Goal: Task Accomplishment & Management: Use online tool/utility

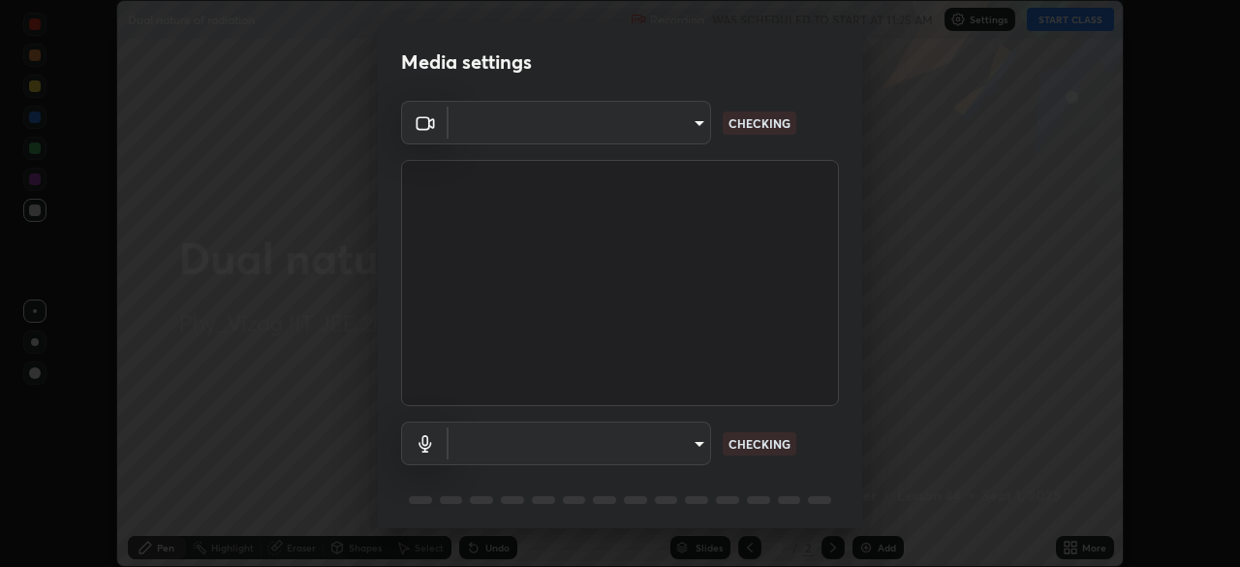
scroll to position [567, 1240]
type input "b7708c8938eb645677ea8461e7e65ca52b5b38e867a8e1cbb7878e4040da6199"
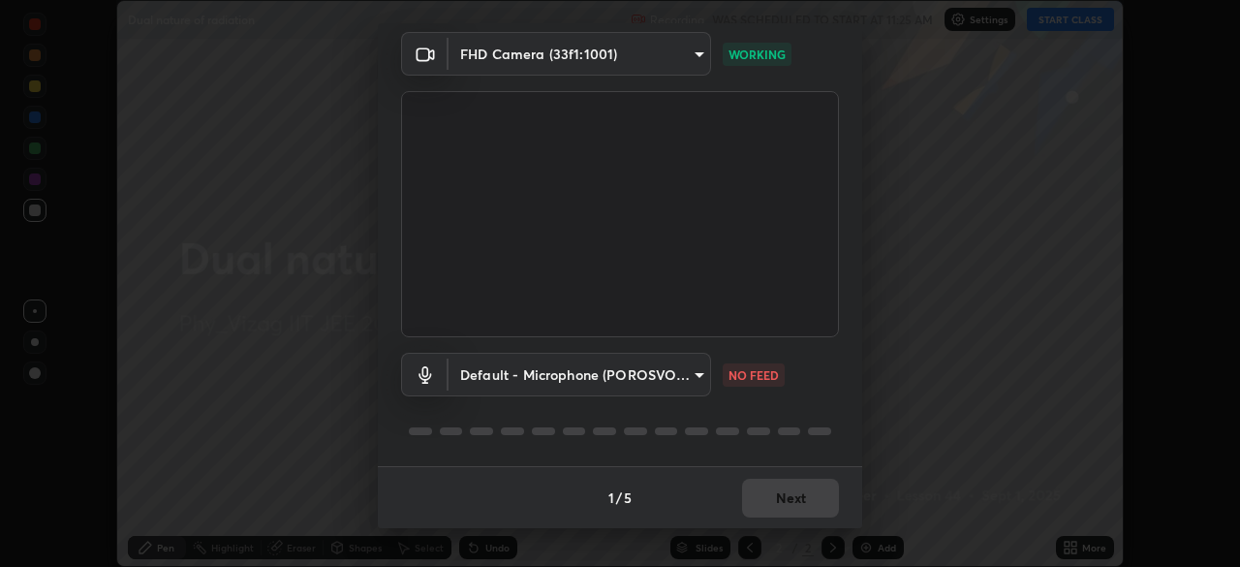
click at [690, 377] on body "Erase all Dual nature of radiation Recording WAS SCHEDULED TO START AT 11:25 AM…" at bounding box center [620, 283] width 1240 height 567
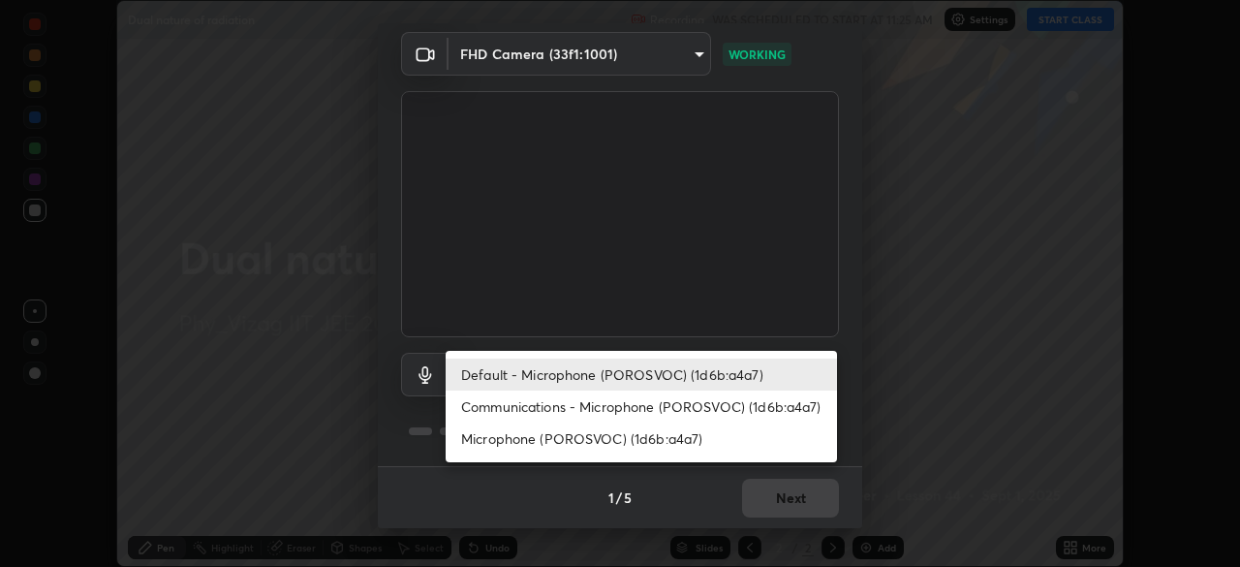
click at [630, 437] on li "Microphone (POROSVOC) (1d6b:a4a7)" at bounding box center [641, 438] width 391 height 32
type input "3738f5c19536155a400c827afd21d6780ebf81306ea690b836b1d19a53267599"
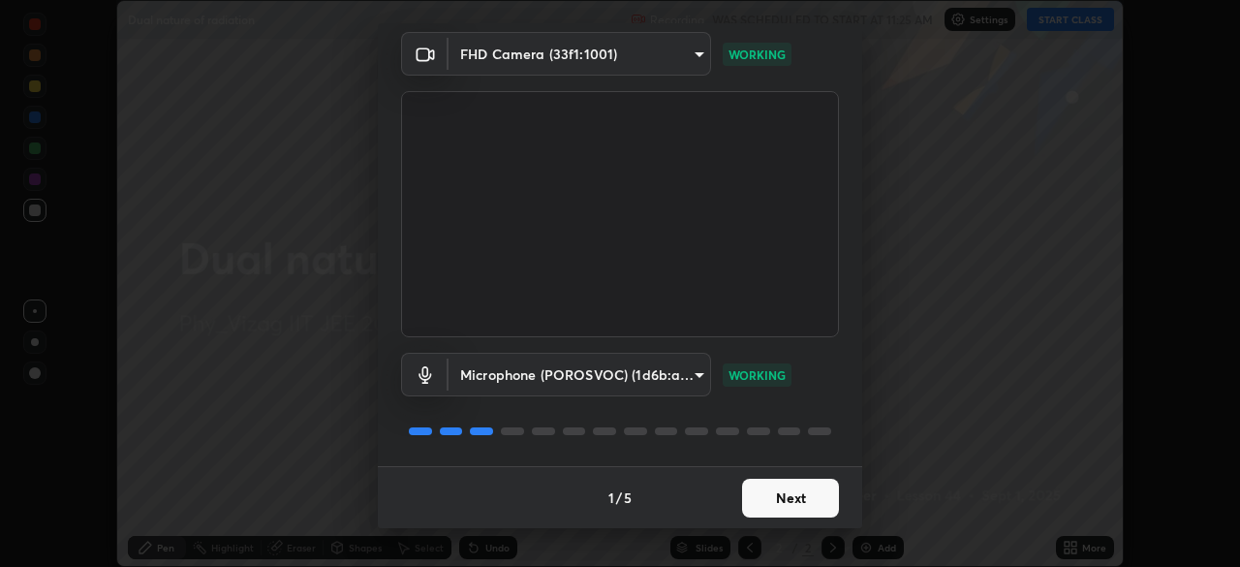
click at [780, 497] on button "Next" at bounding box center [790, 498] width 97 height 39
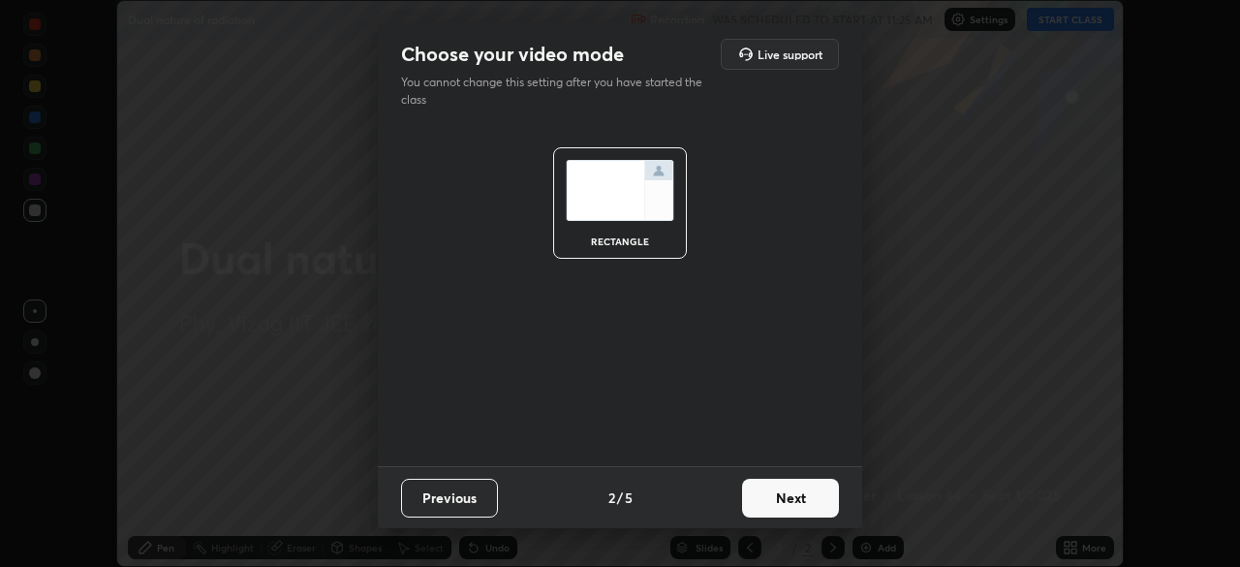
scroll to position [0, 0]
click at [784, 496] on button "Next" at bounding box center [790, 498] width 97 height 39
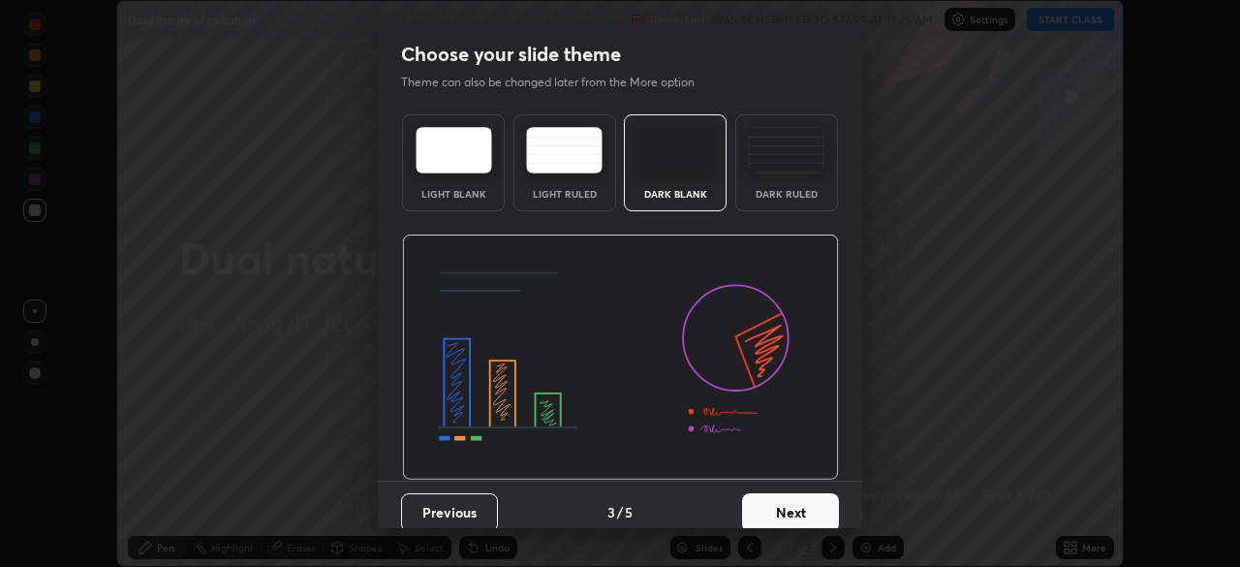
click at [792, 173] on div "Dark Ruled" at bounding box center [786, 162] width 103 height 97
click at [779, 510] on button "Next" at bounding box center [790, 512] width 97 height 39
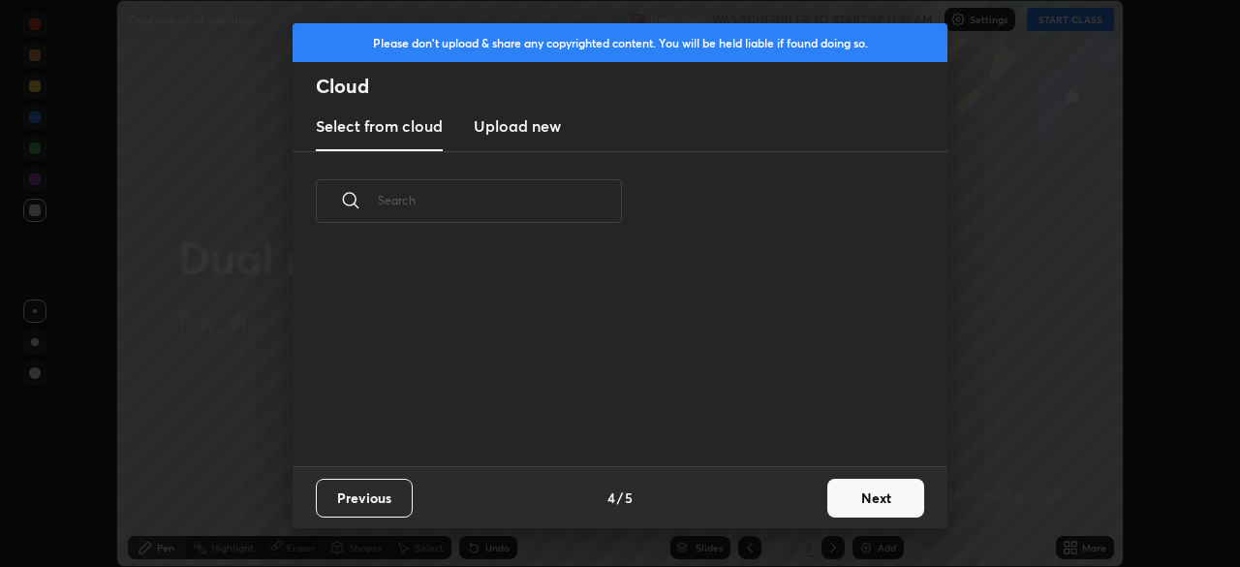
click at [855, 498] on button "Next" at bounding box center [875, 498] width 97 height 39
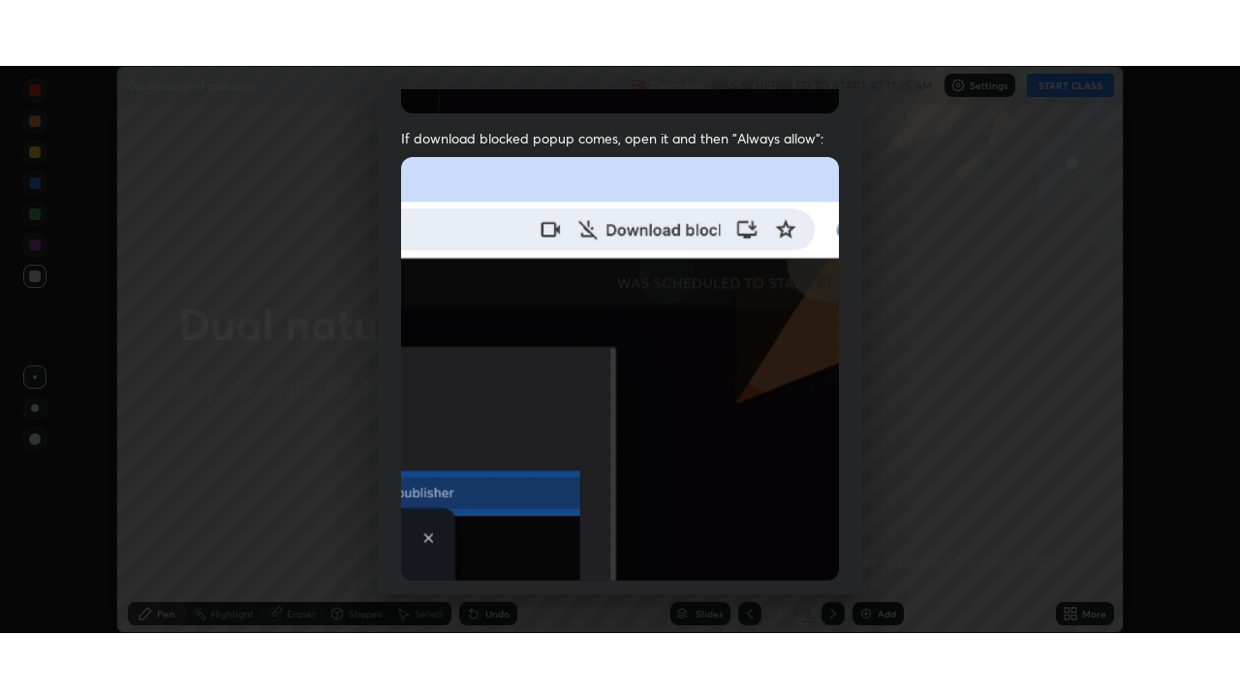
scroll to position [464, 0]
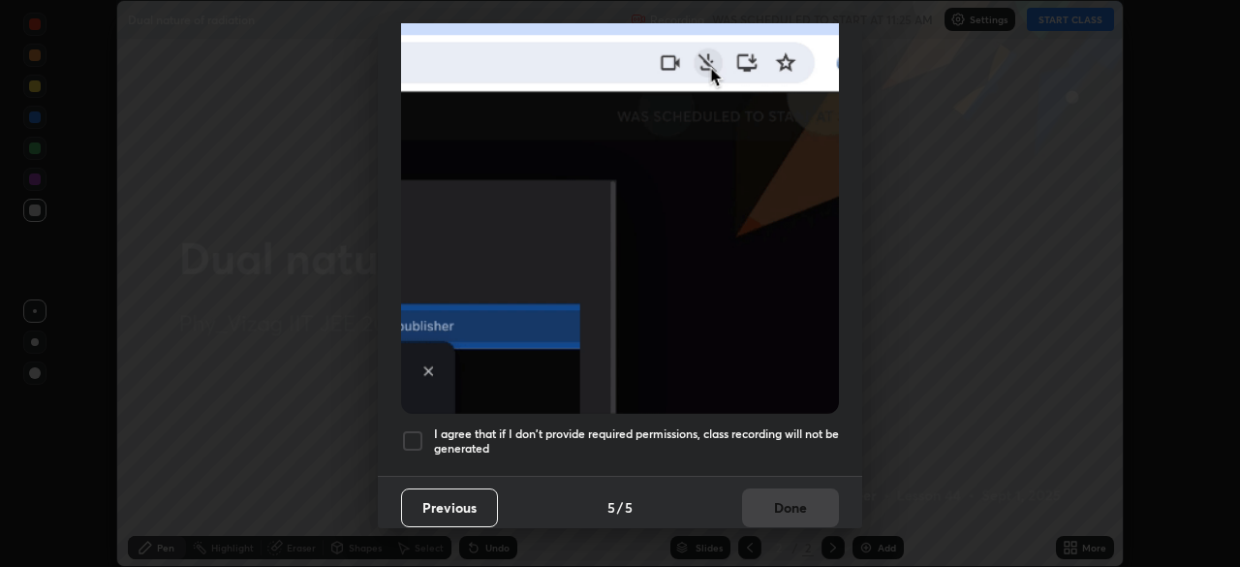
click at [419, 429] on div at bounding box center [412, 440] width 23 height 23
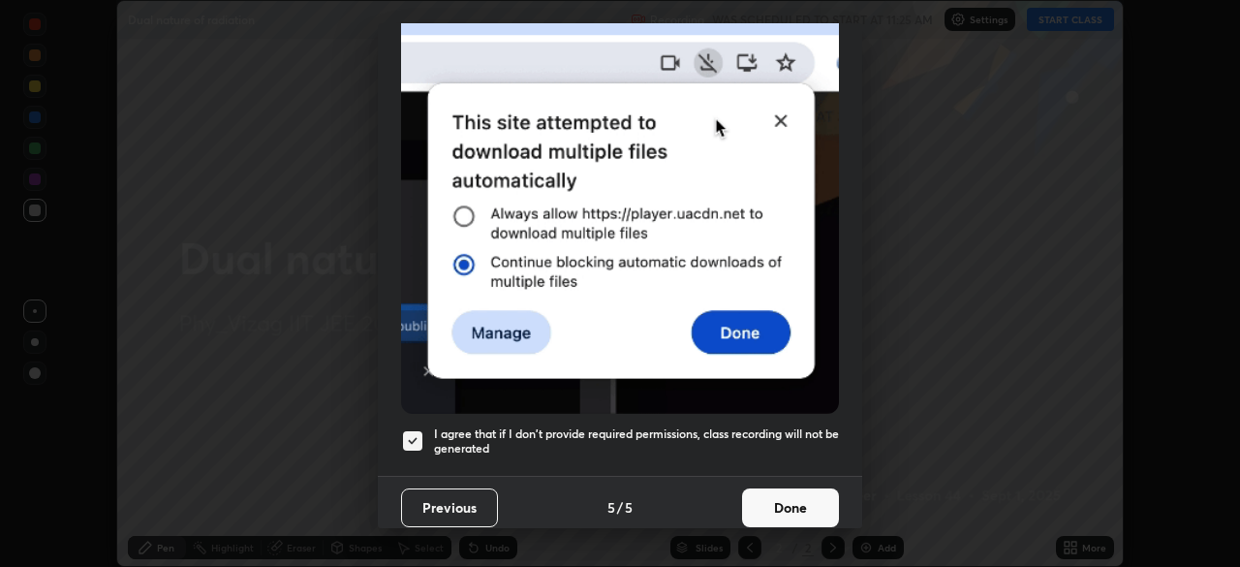
click at [773, 496] on button "Done" at bounding box center [790, 507] width 97 height 39
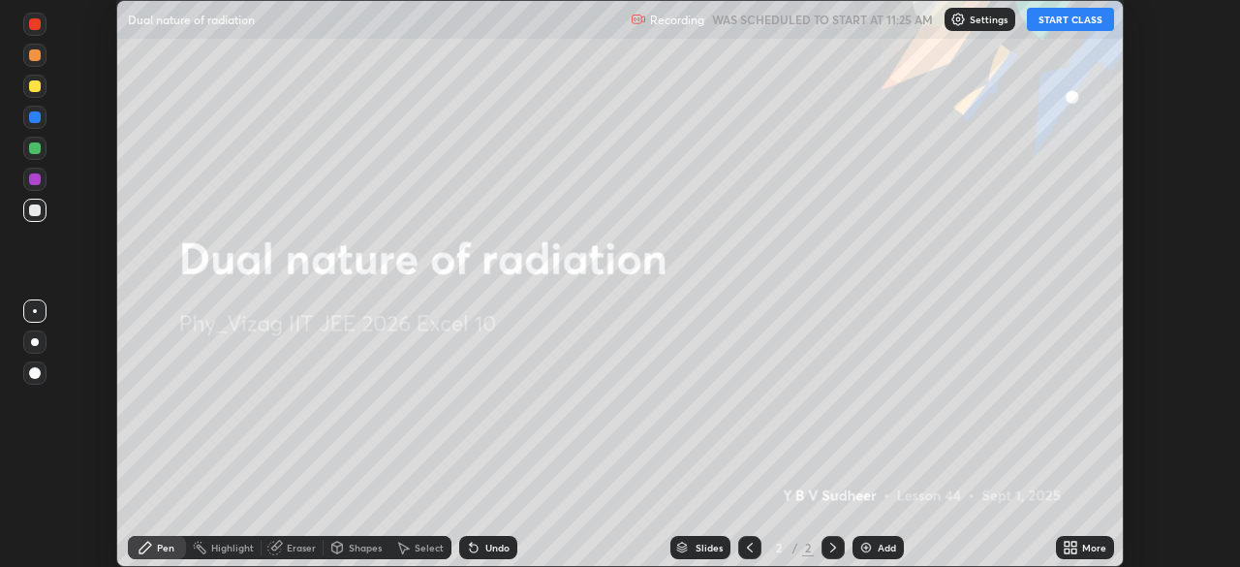
click at [1073, 544] on icon at bounding box center [1074, 544] width 5 height 5
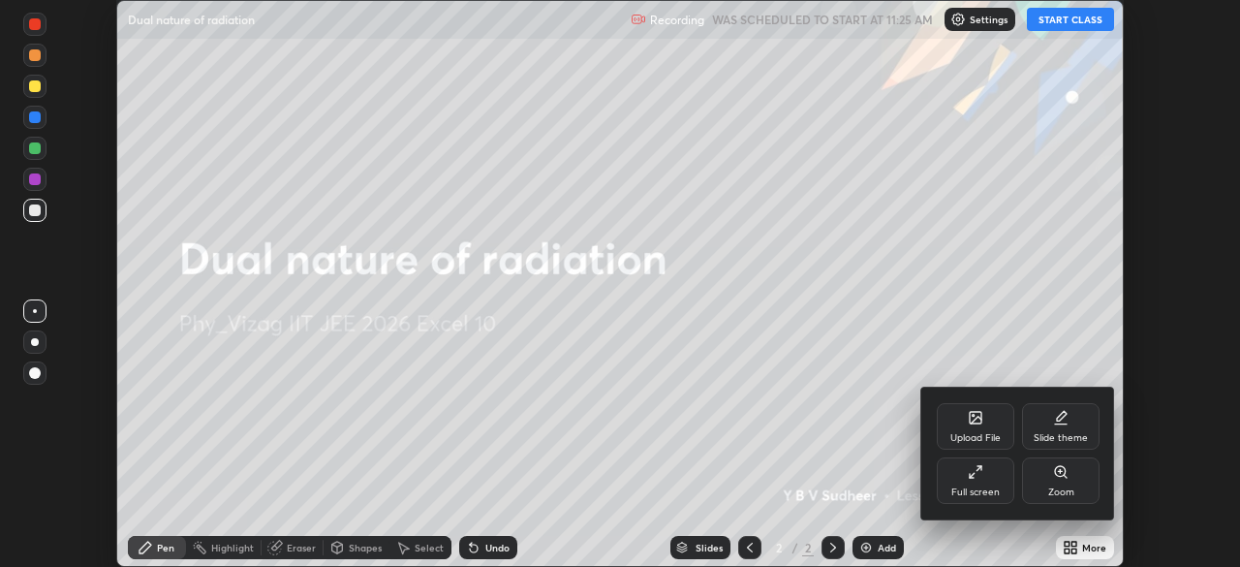
click at [987, 479] on div "Full screen" at bounding box center [976, 480] width 78 height 47
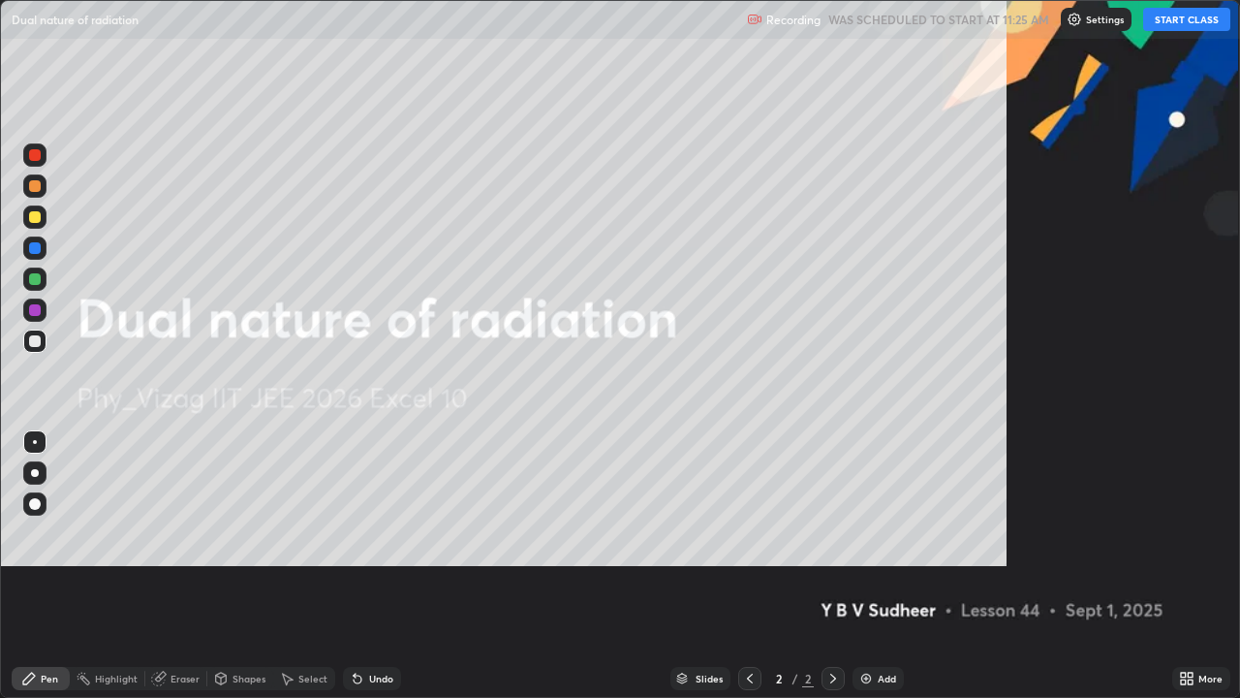
scroll to position [698, 1240]
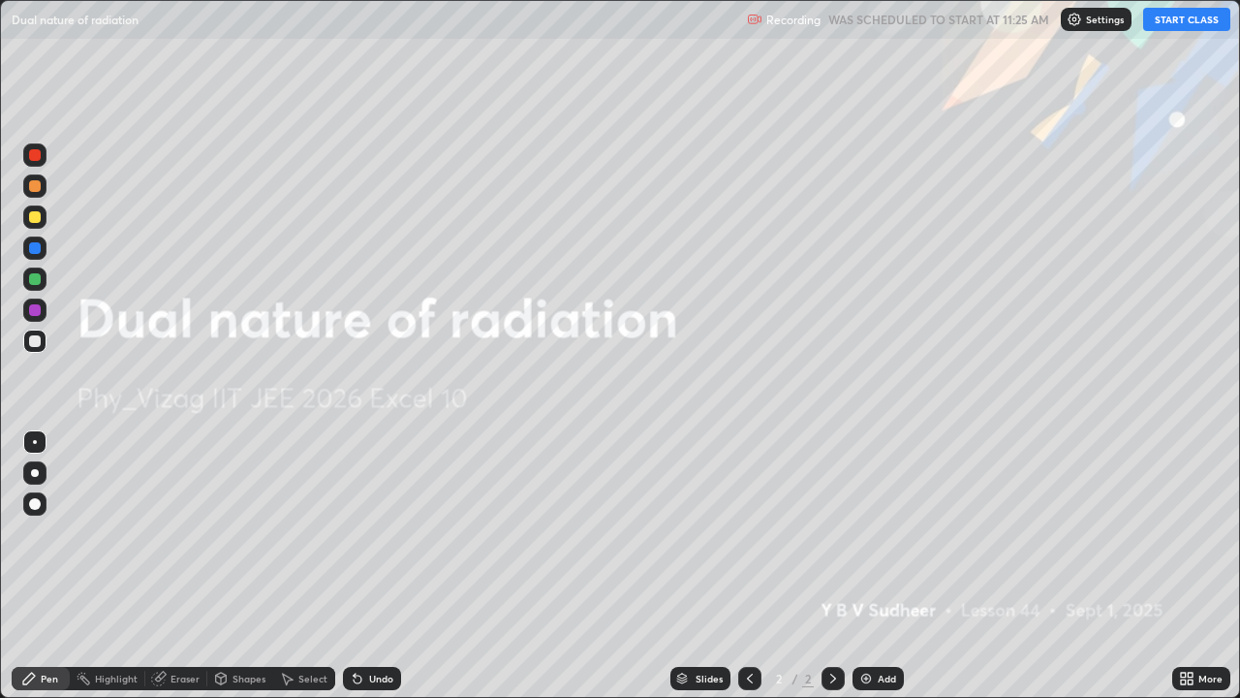
click at [1180, 21] on button "START CLASS" at bounding box center [1186, 19] width 87 height 23
click at [871, 566] on img at bounding box center [866, 678] width 16 height 16
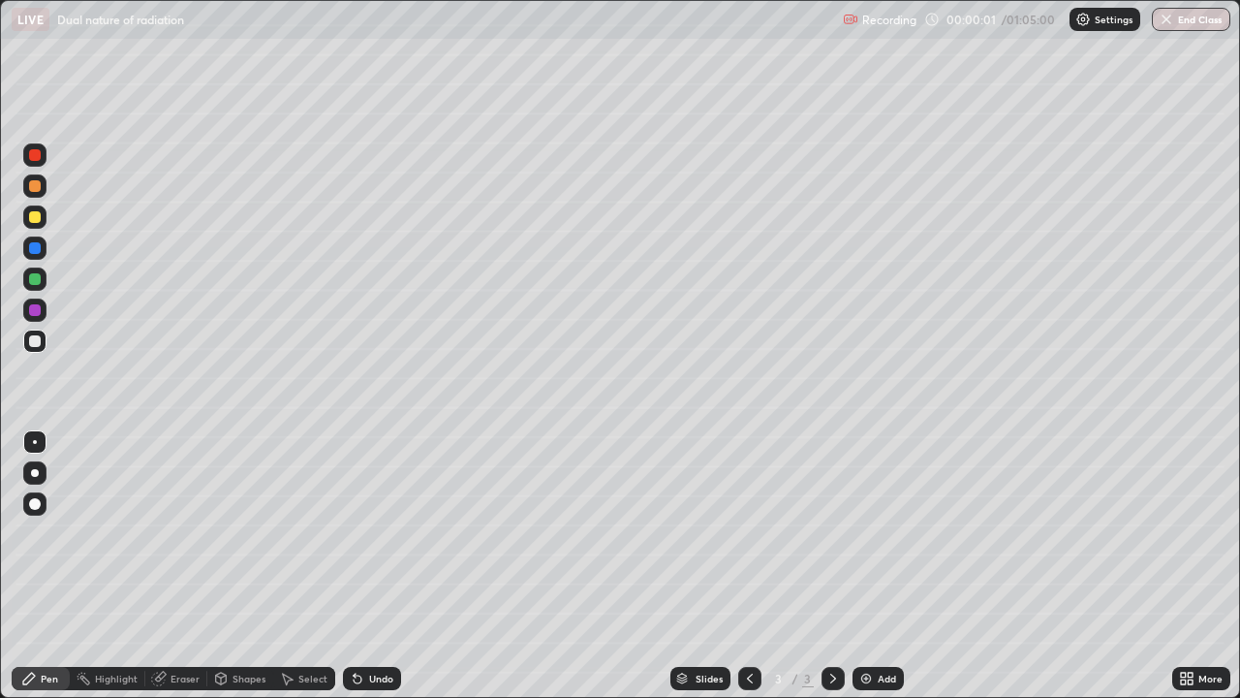
click at [37, 474] on div at bounding box center [35, 473] width 8 height 8
click at [35, 218] on div at bounding box center [35, 217] width 12 height 12
click at [35, 342] on div at bounding box center [35, 341] width 12 height 12
click at [175, 566] on div "Eraser" at bounding box center [176, 678] width 62 height 23
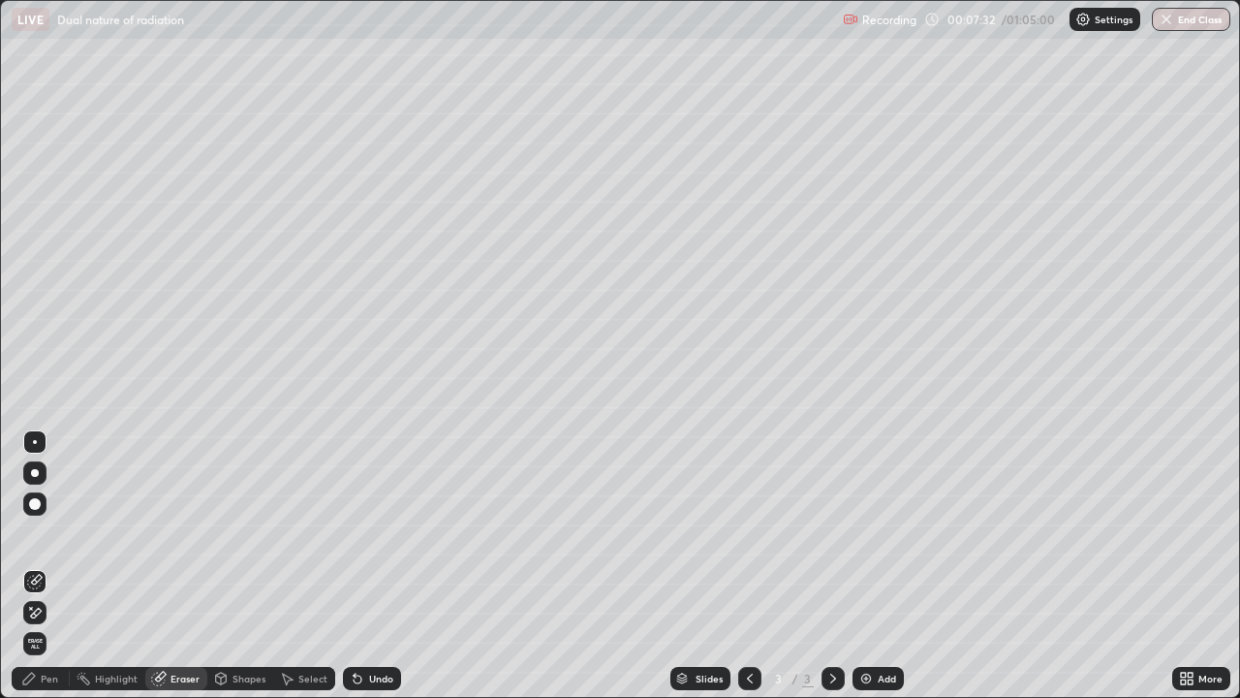
click at [43, 566] on div "Pen" at bounding box center [49, 678] width 17 height 10
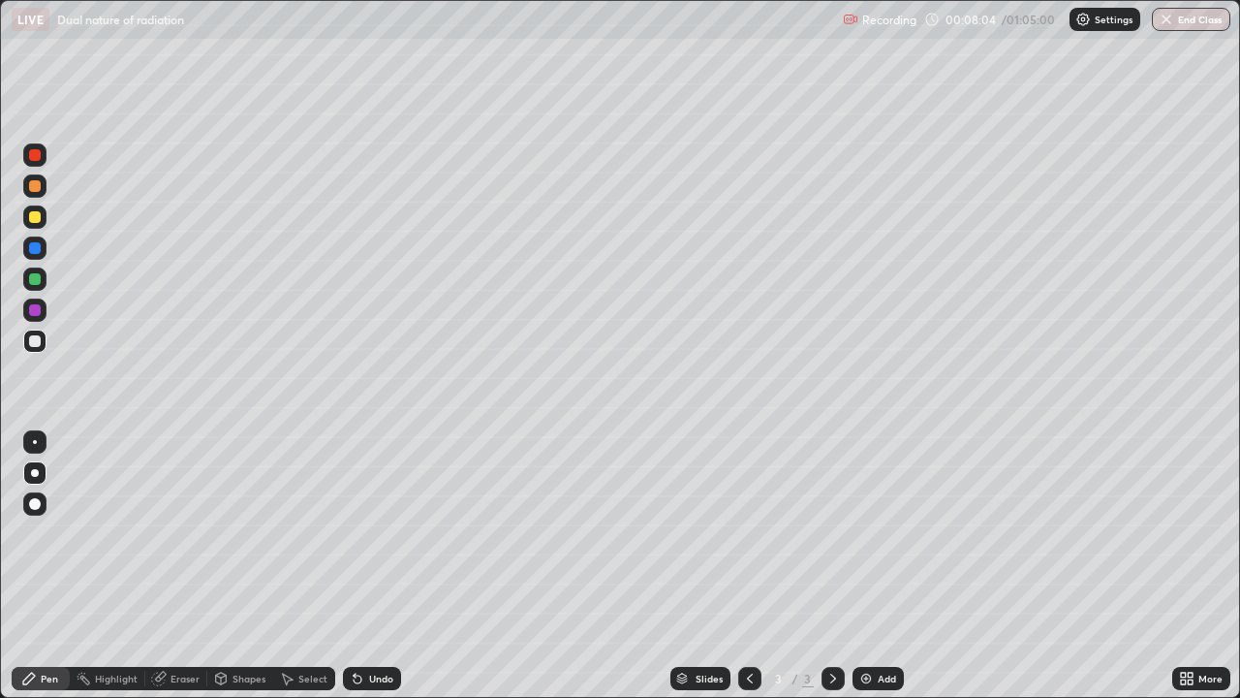
click at [246, 566] on div "Shapes" at bounding box center [249, 678] width 33 height 10
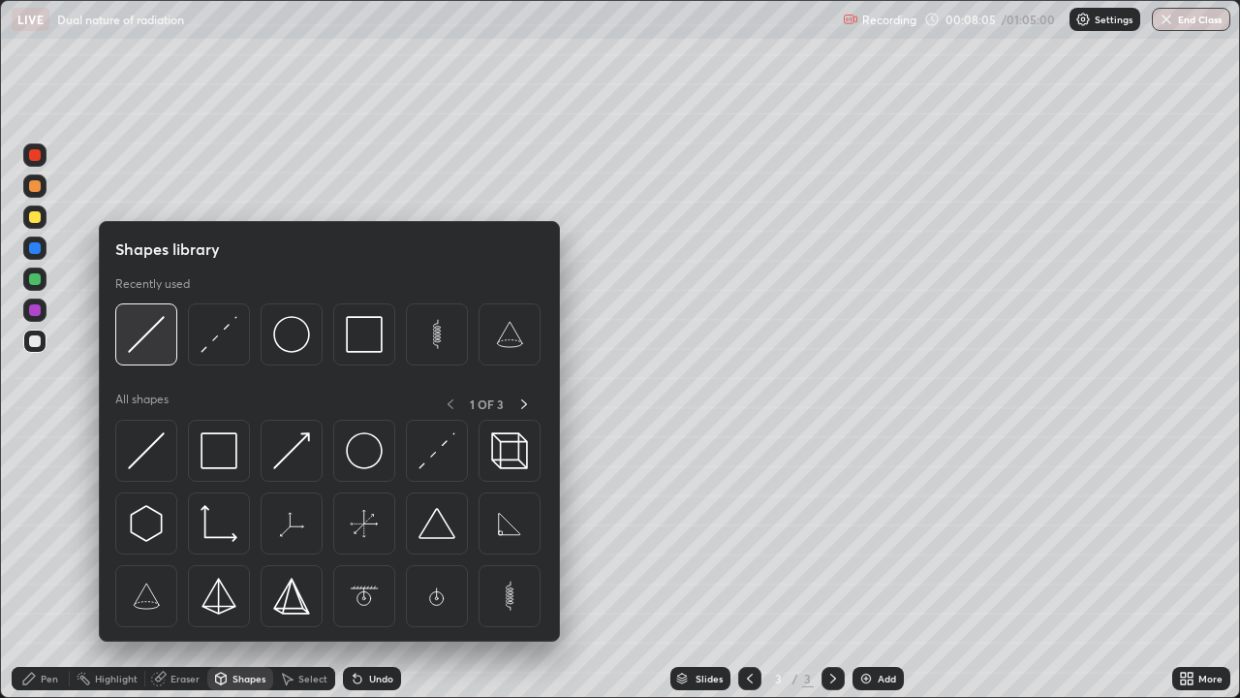
click at [152, 342] on img at bounding box center [146, 334] width 37 height 37
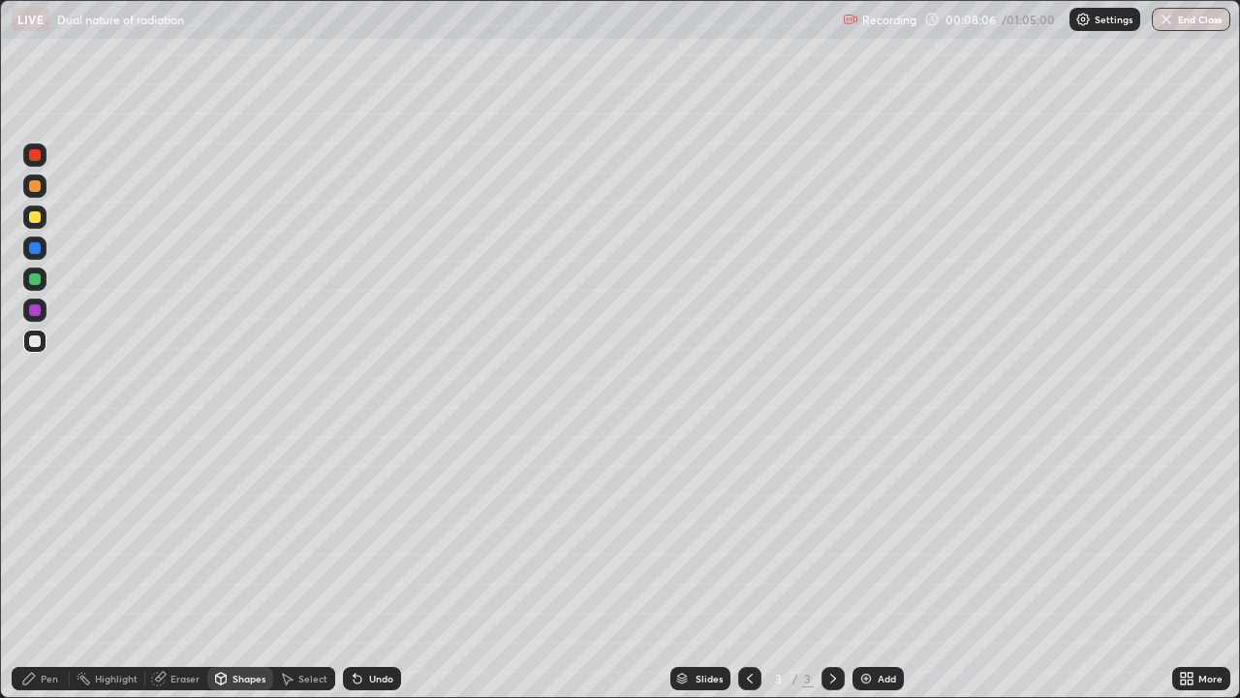
click at [50, 566] on div "Pen" at bounding box center [49, 678] width 17 height 10
click at [35, 442] on div at bounding box center [35, 442] width 4 height 4
click at [43, 319] on div at bounding box center [34, 309] width 23 height 23
click at [234, 566] on div "Shapes" at bounding box center [249, 678] width 33 height 10
click at [365, 566] on div "Undo" at bounding box center [372, 678] width 58 height 23
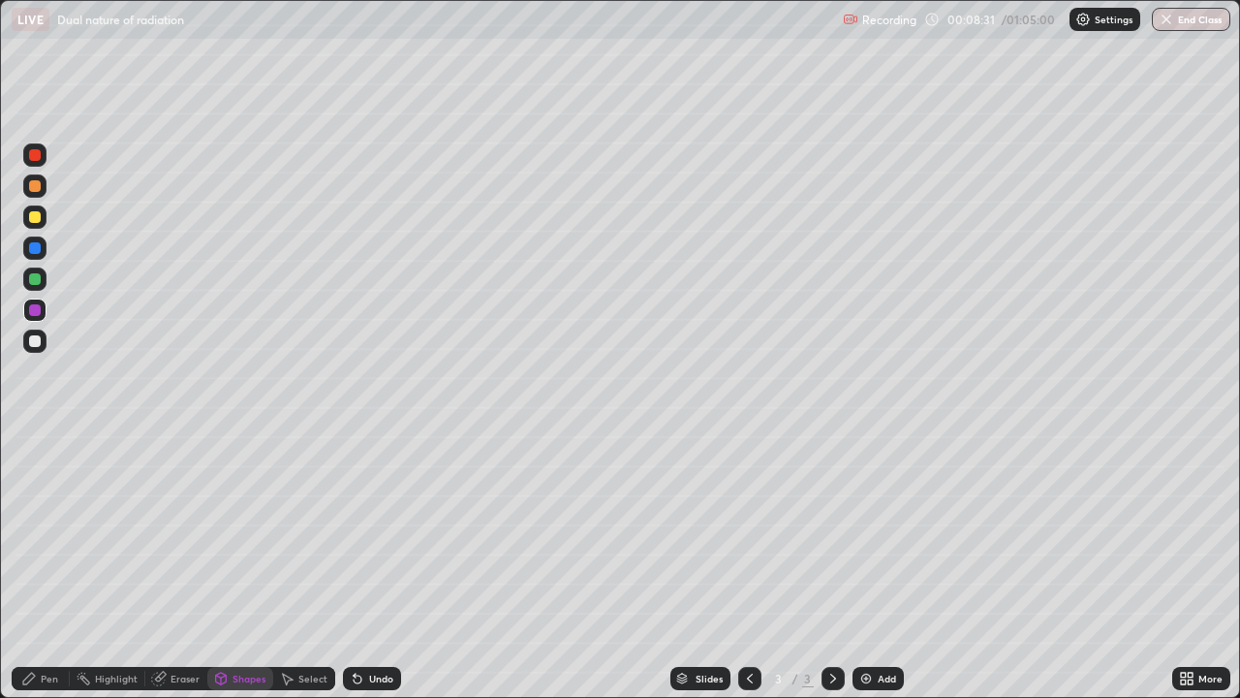
click at [38, 566] on div "Pen" at bounding box center [41, 678] width 58 height 23
click at [35, 473] on div at bounding box center [35, 473] width 8 height 8
click at [43, 317] on div at bounding box center [34, 309] width 23 height 23
click at [37, 350] on div at bounding box center [34, 340] width 23 height 23
click at [183, 566] on div "Eraser" at bounding box center [185, 678] width 29 height 10
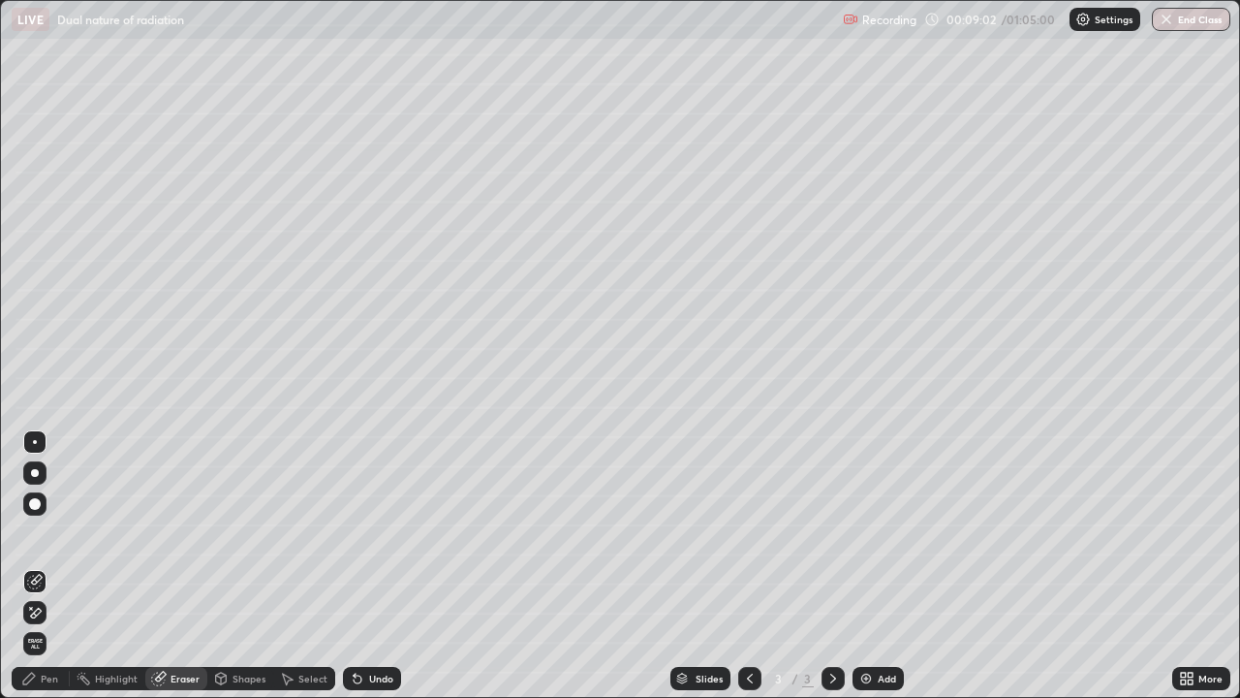
click at [47, 566] on div "Pen" at bounding box center [49, 678] width 17 height 10
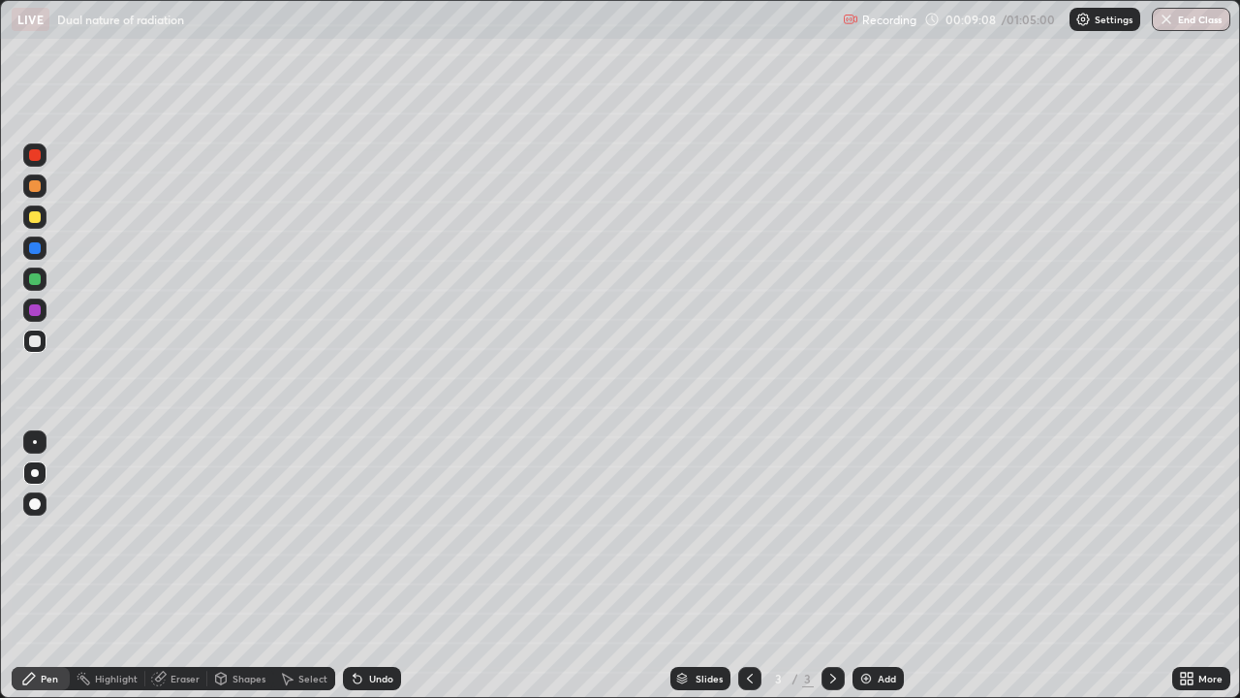
click at [234, 566] on div "Shapes" at bounding box center [240, 678] width 66 height 23
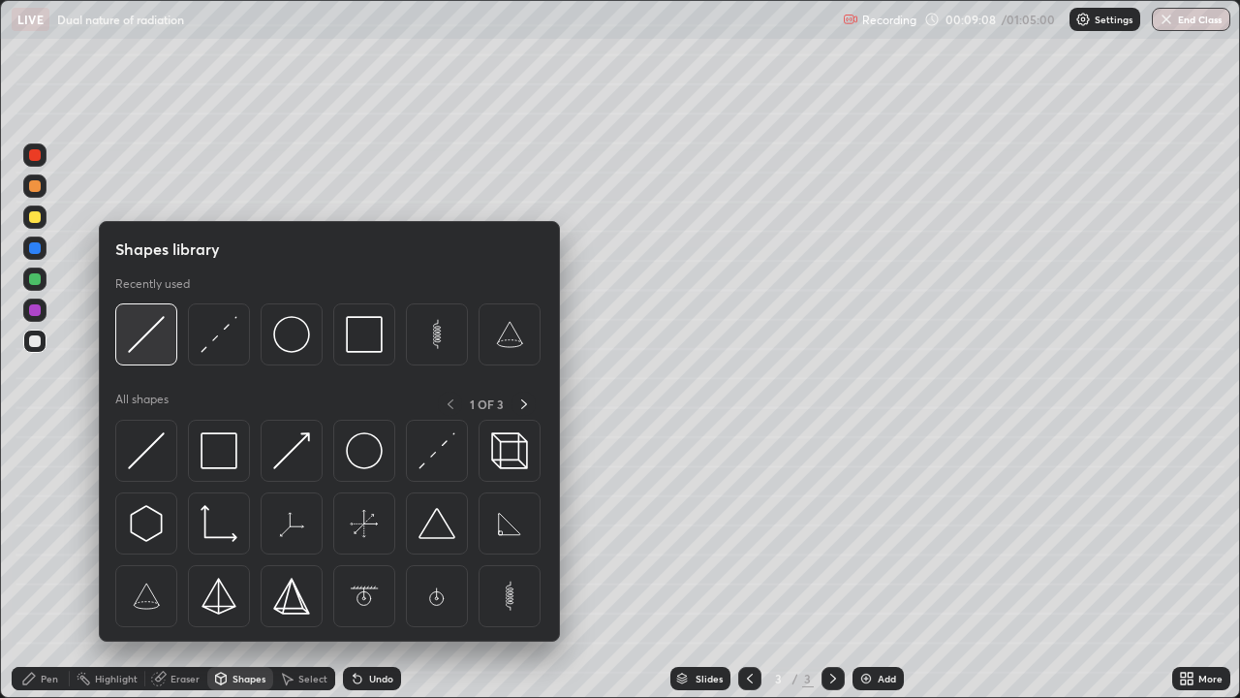
click at [151, 335] on img at bounding box center [146, 334] width 37 height 37
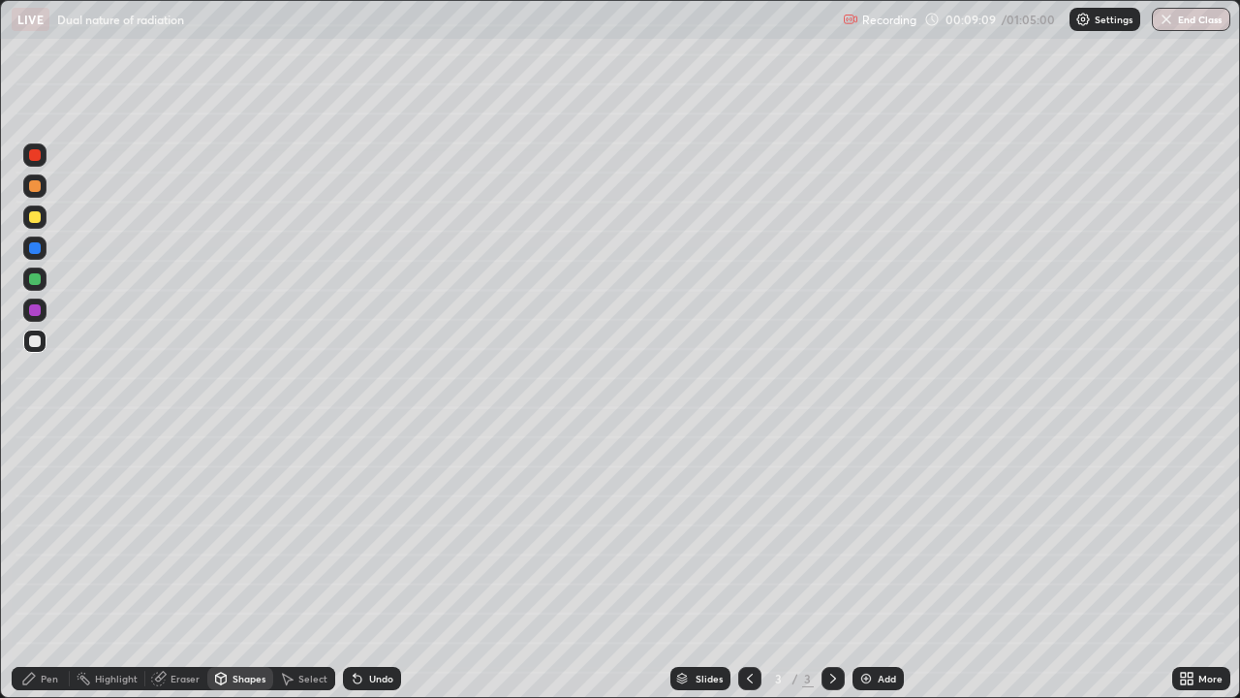
click at [44, 310] on div at bounding box center [34, 309] width 23 height 23
click at [55, 566] on div "Pen" at bounding box center [49, 678] width 17 height 10
click at [46, 339] on div at bounding box center [34, 340] width 23 height 23
click at [364, 566] on div "Undo" at bounding box center [372, 678] width 58 height 23
click at [860, 566] on img at bounding box center [866, 678] width 16 height 16
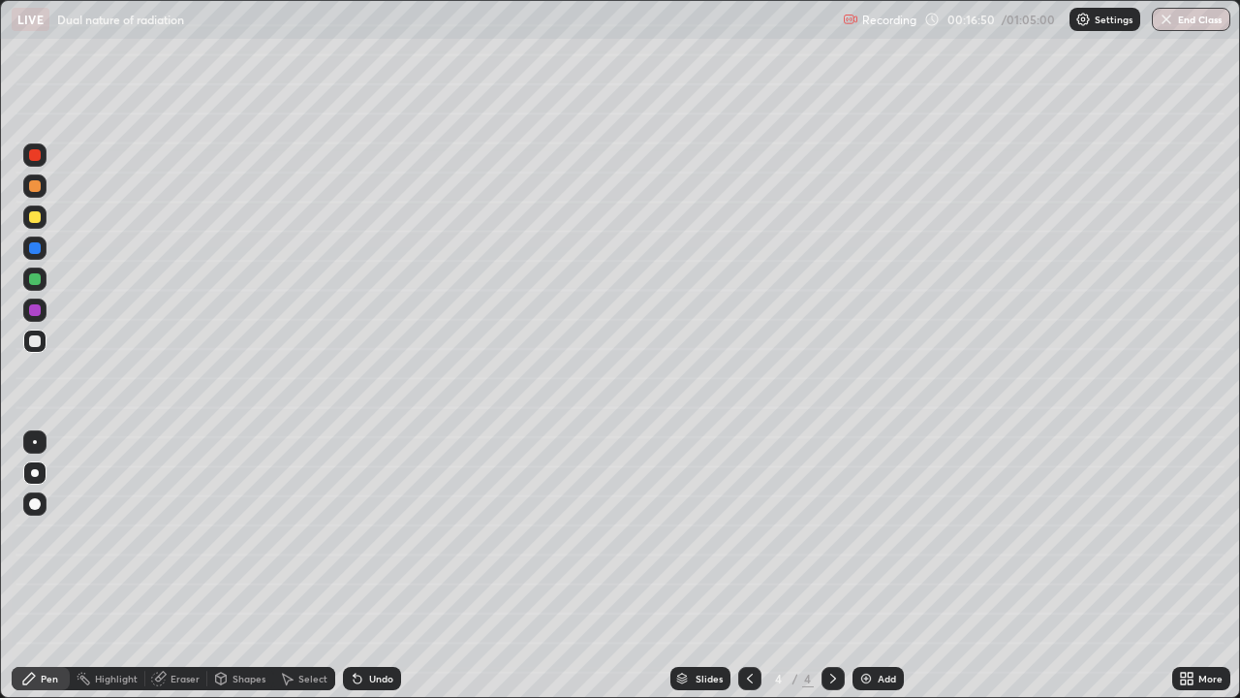
click at [369, 566] on div "Undo" at bounding box center [381, 678] width 24 height 10
click at [872, 566] on div "Add" at bounding box center [878, 678] width 51 height 23
click at [744, 566] on div at bounding box center [749, 678] width 23 height 23
click at [833, 566] on icon at bounding box center [833, 678] width 16 height 16
click at [189, 566] on div "Eraser" at bounding box center [185, 678] width 29 height 10
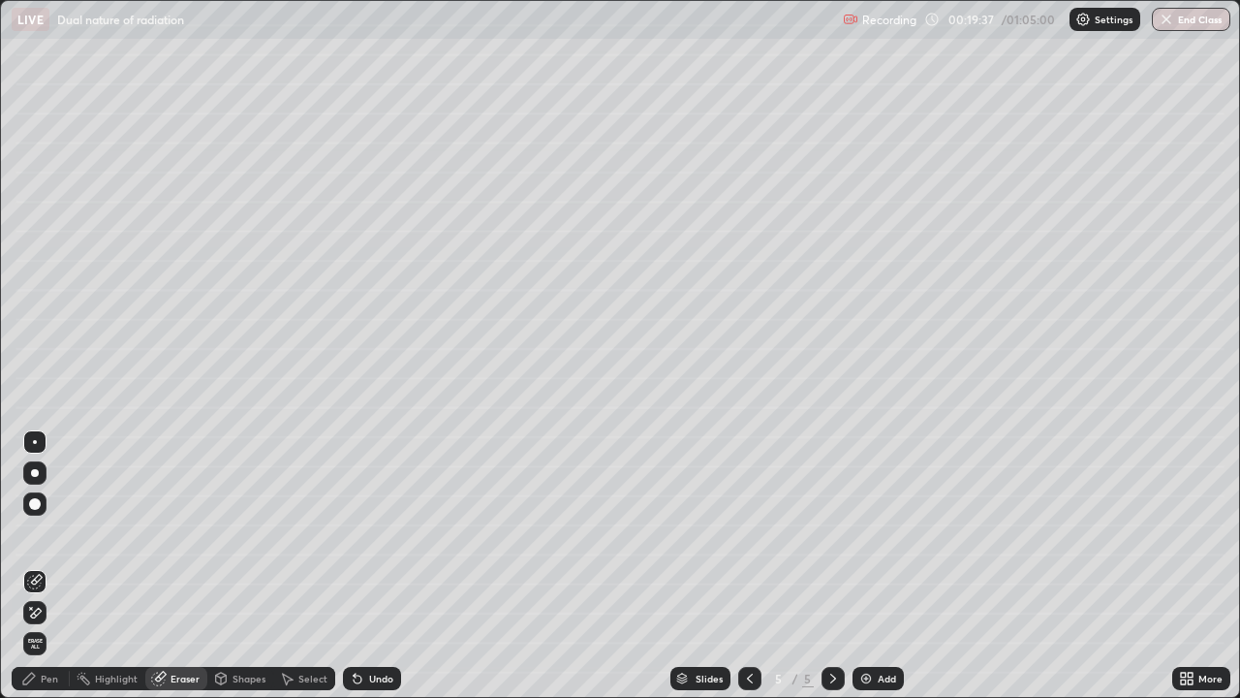
click at [47, 566] on div "Pen" at bounding box center [49, 678] width 17 height 10
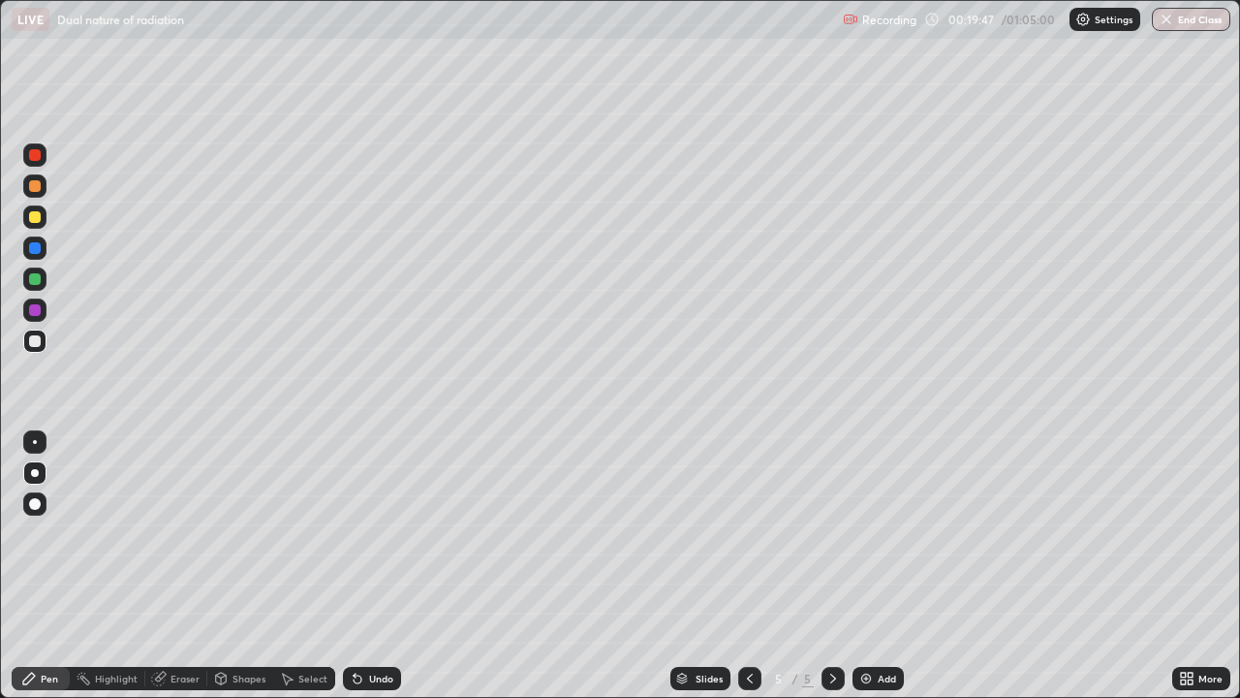
click at [751, 566] on icon at bounding box center [750, 678] width 16 height 16
click at [827, 566] on icon at bounding box center [833, 678] width 16 height 16
click at [869, 566] on img at bounding box center [866, 678] width 16 height 16
click at [36, 217] on div at bounding box center [35, 217] width 12 height 12
click at [742, 566] on icon at bounding box center [750, 678] width 16 height 16
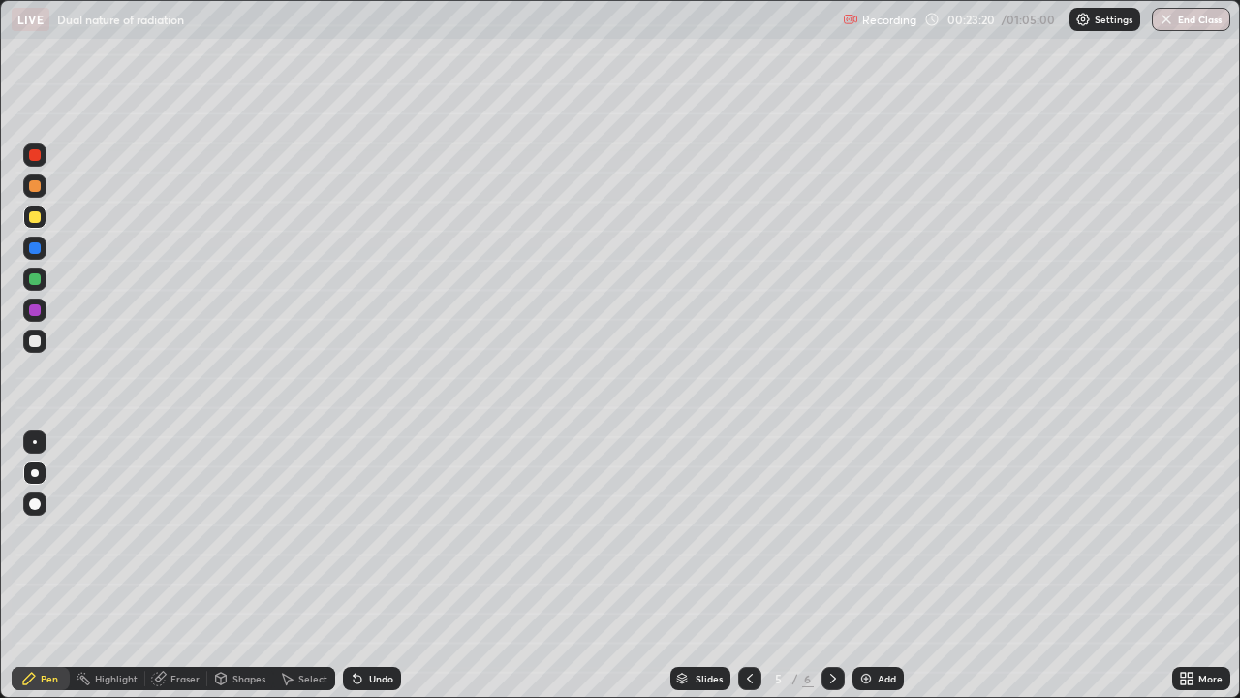
click at [827, 566] on icon at bounding box center [833, 678] width 16 height 16
click at [198, 566] on div "Eraser" at bounding box center [176, 678] width 62 height 23
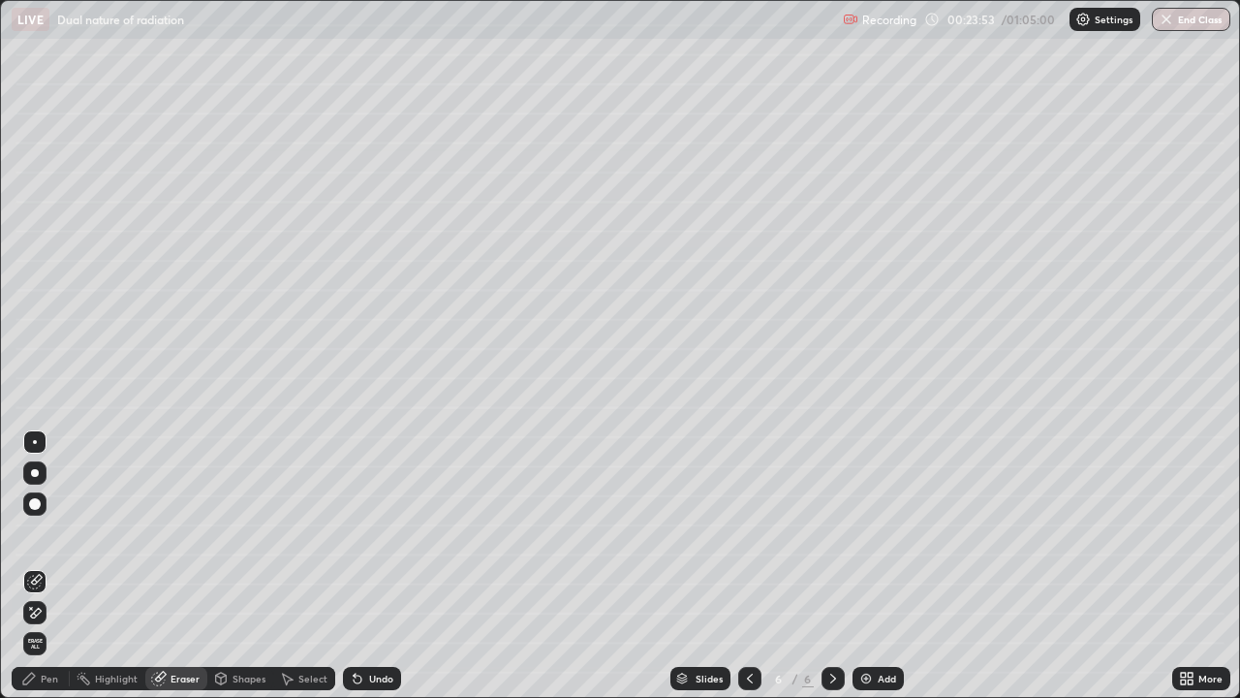
click at [59, 566] on div "Pen" at bounding box center [41, 678] width 58 height 23
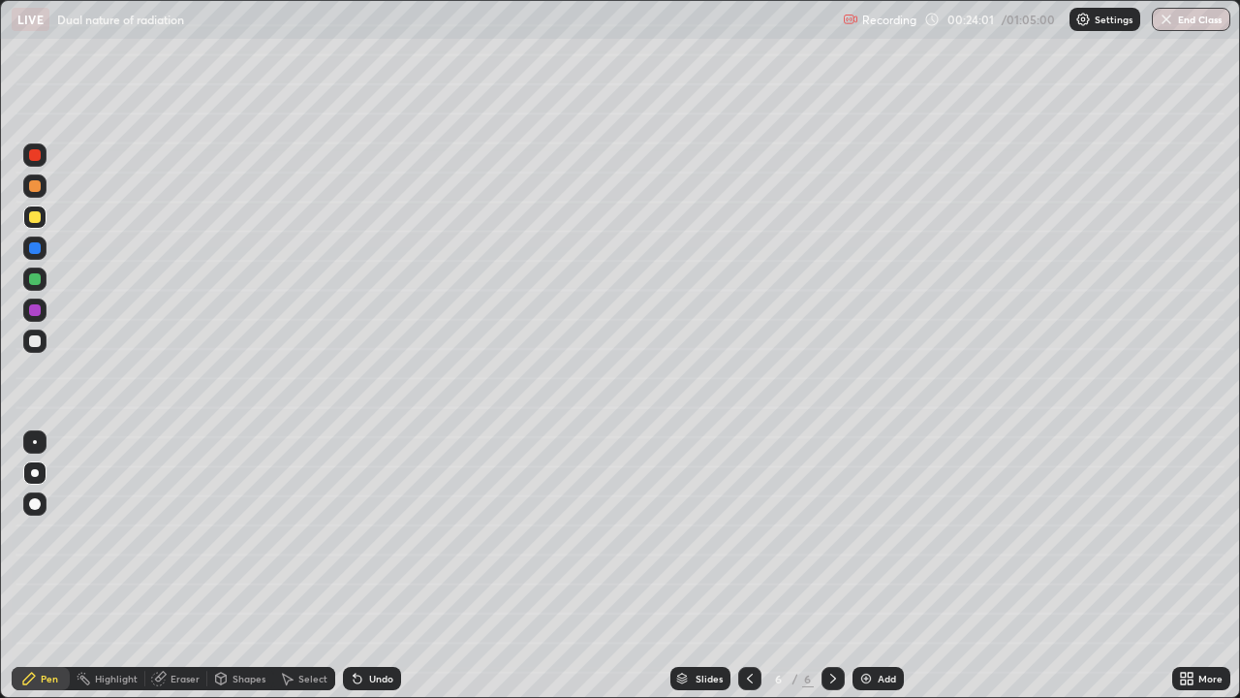
click at [372, 566] on div "Undo" at bounding box center [381, 678] width 24 height 10
click at [370, 566] on div "Undo" at bounding box center [381, 678] width 24 height 10
click at [175, 566] on div "Eraser" at bounding box center [185, 678] width 29 height 10
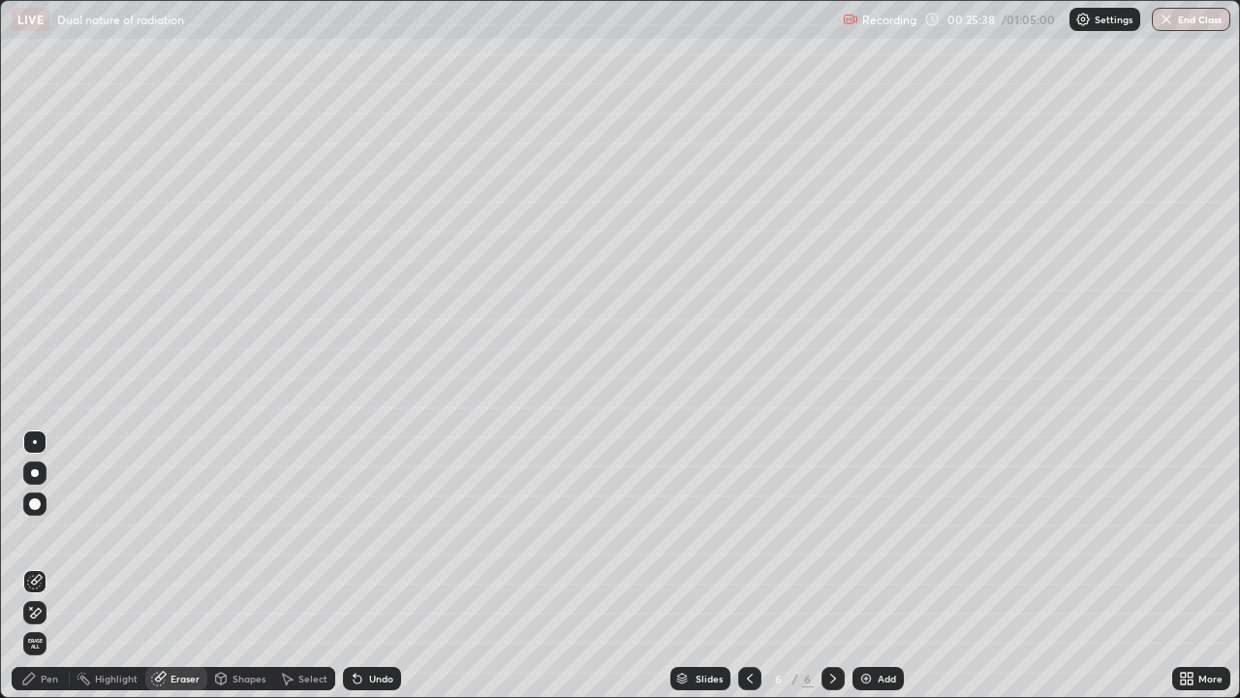
click at [49, 566] on div "Pen" at bounding box center [49, 678] width 17 height 10
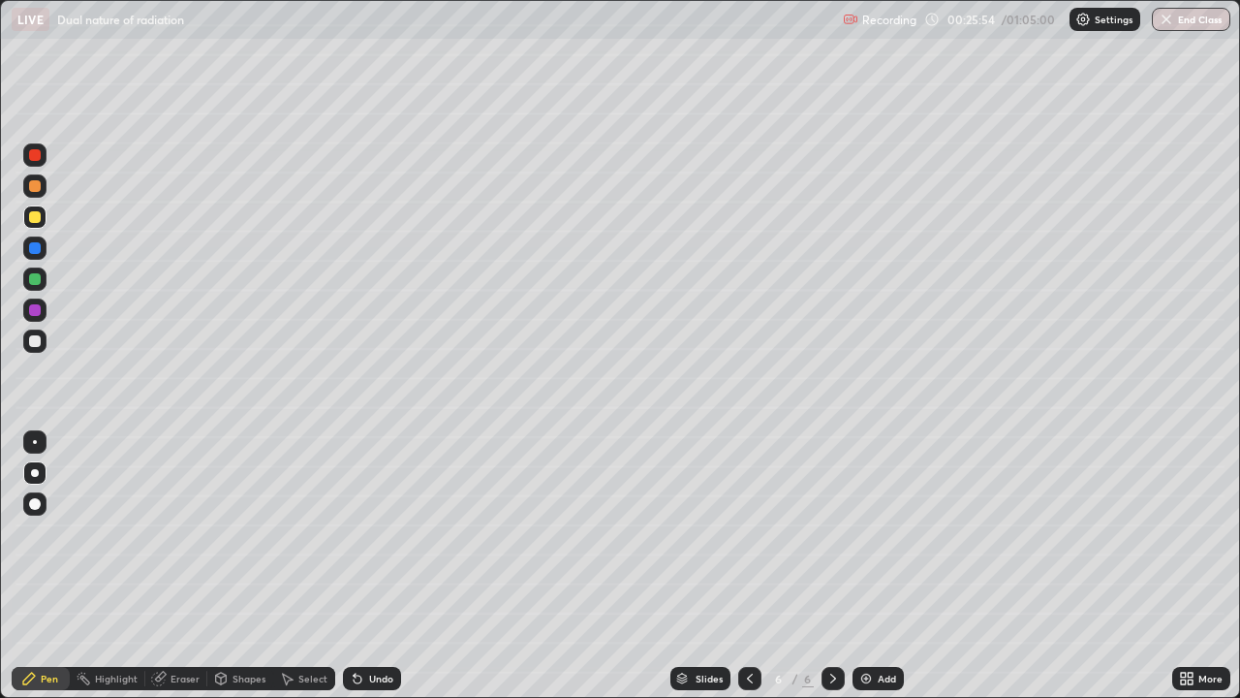
click at [179, 566] on div "Eraser" at bounding box center [176, 678] width 62 height 23
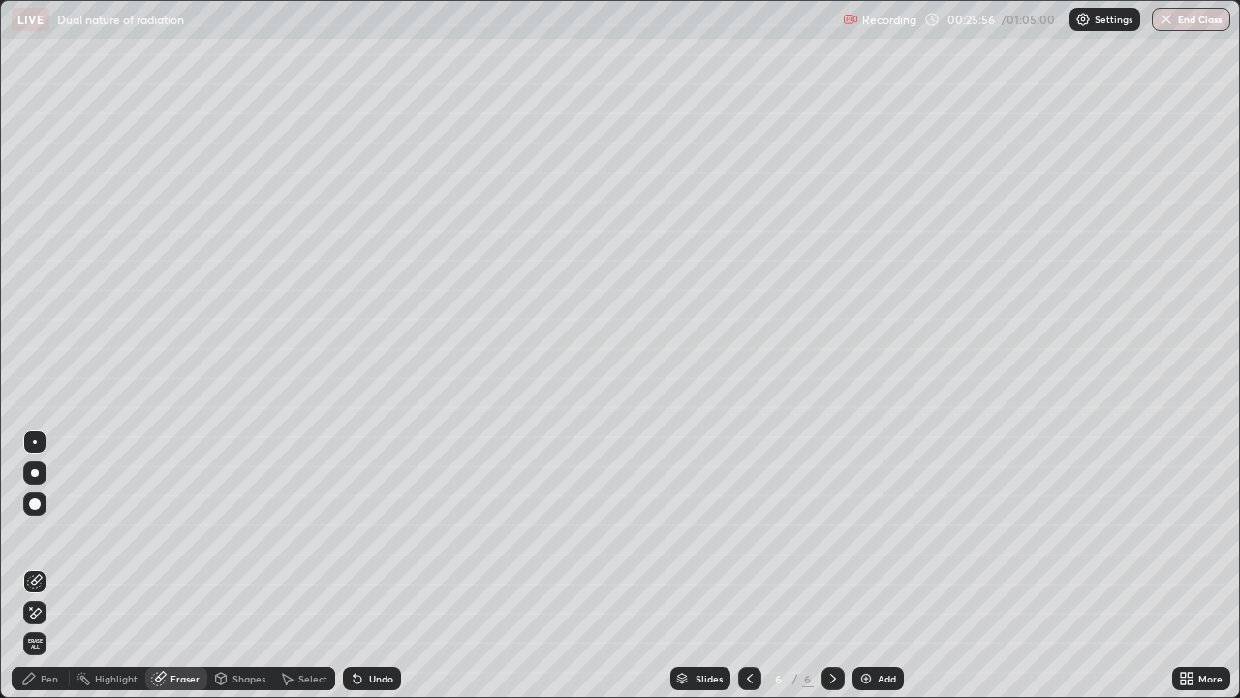
click at [45, 566] on div "Pen" at bounding box center [49, 678] width 17 height 10
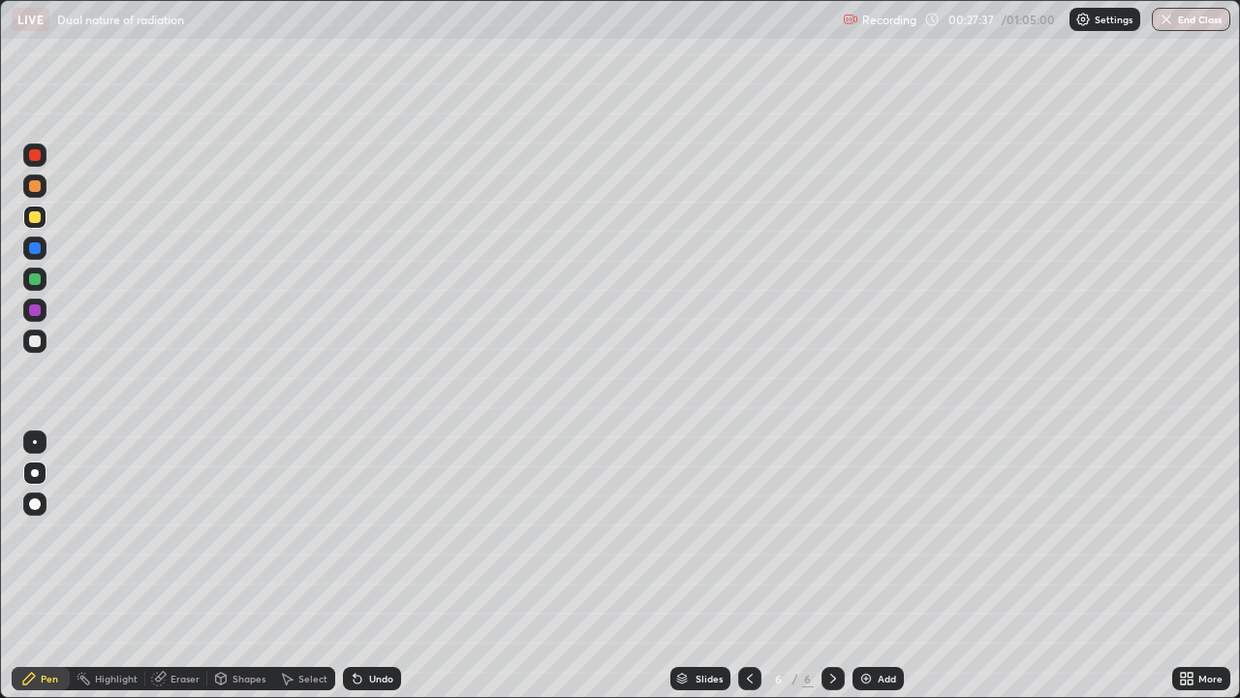
click at [866, 566] on img at bounding box center [866, 678] width 16 height 16
click at [36, 341] on div at bounding box center [35, 341] width 12 height 12
click at [860, 566] on img at bounding box center [866, 678] width 16 height 16
click at [38, 219] on div at bounding box center [35, 217] width 12 height 12
click at [377, 566] on div "Undo" at bounding box center [381, 678] width 24 height 10
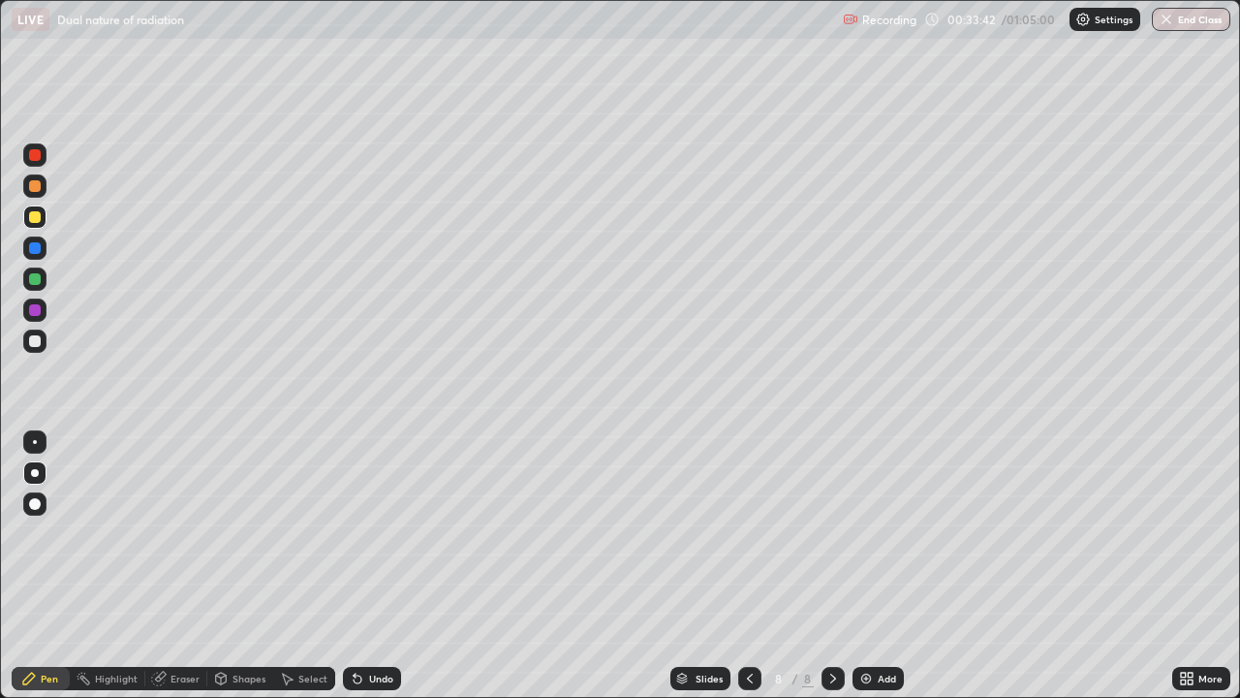
click at [370, 566] on div "Undo" at bounding box center [381, 678] width 24 height 10
click at [747, 566] on div at bounding box center [749, 678] width 23 height 23
click at [830, 566] on icon at bounding box center [833, 678] width 16 height 16
click at [190, 566] on div "Eraser" at bounding box center [185, 678] width 29 height 10
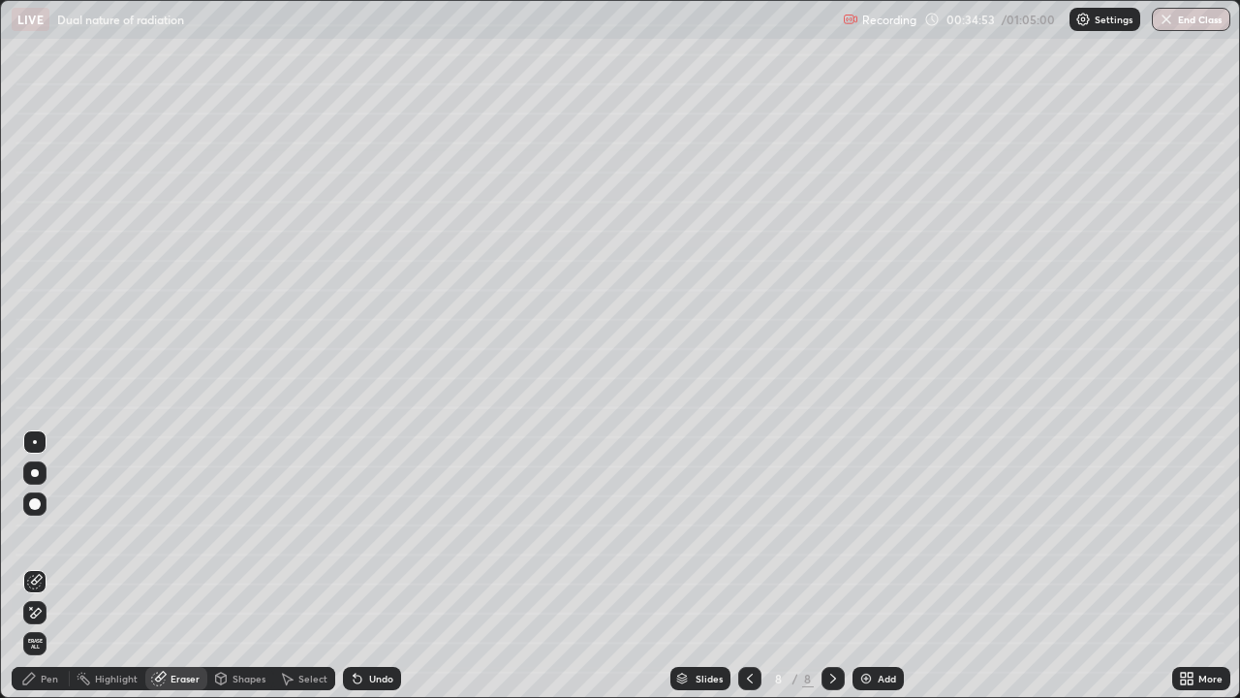
click at [47, 566] on div "Pen" at bounding box center [41, 678] width 58 height 23
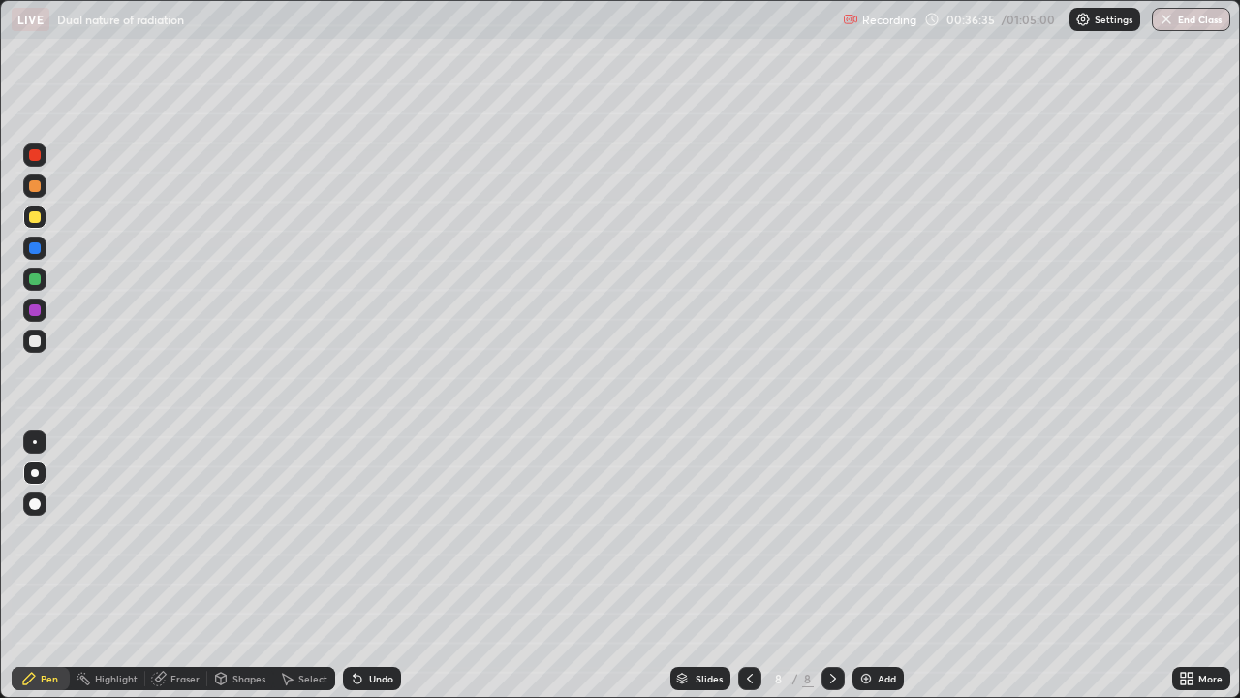
click at [858, 566] on img at bounding box center [866, 678] width 16 height 16
click at [863, 566] on img at bounding box center [866, 678] width 16 height 16
click at [371, 566] on div "Undo" at bounding box center [381, 678] width 24 height 10
click at [182, 566] on div "Eraser" at bounding box center [185, 678] width 29 height 10
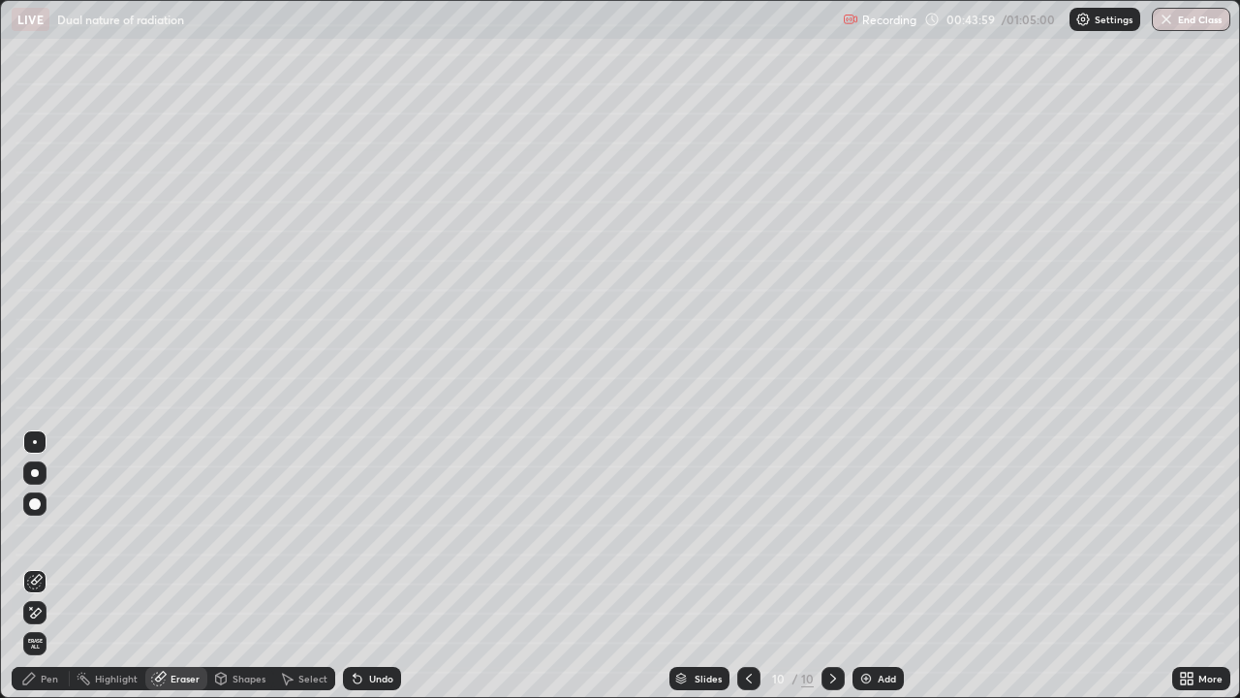
click at [40, 566] on div "Pen" at bounding box center [41, 678] width 58 height 23
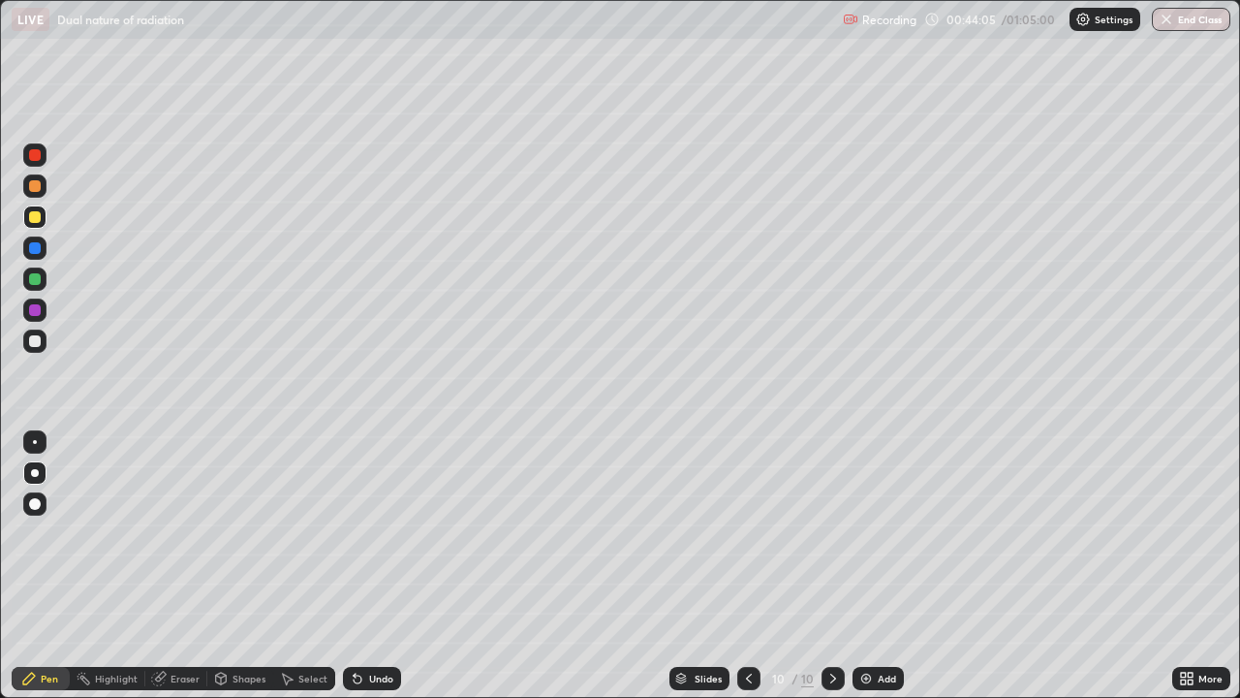
click at [361, 566] on icon at bounding box center [358, 678] width 16 height 16
click at [355, 566] on icon at bounding box center [358, 679] width 8 height 8
click at [363, 566] on div "Undo" at bounding box center [372, 678] width 58 height 23
click at [177, 566] on div "Eraser" at bounding box center [185, 678] width 29 height 10
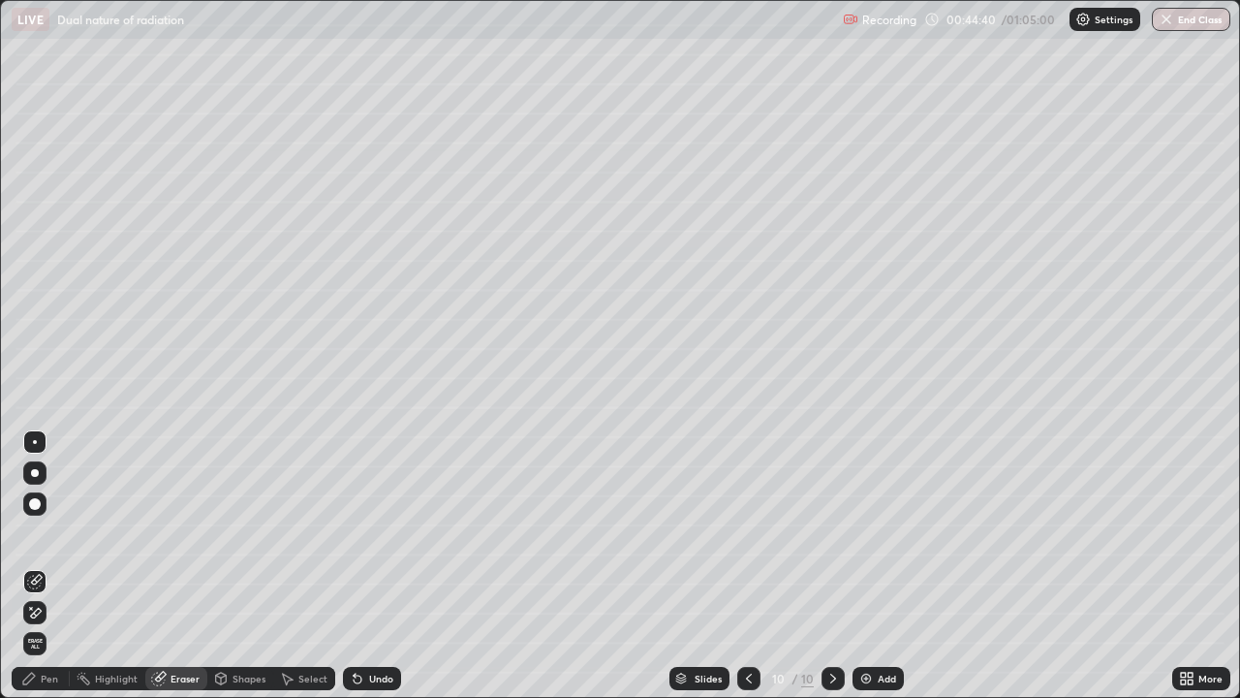
click at [43, 566] on div "Pen" at bounding box center [49, 678] width 17 height 10
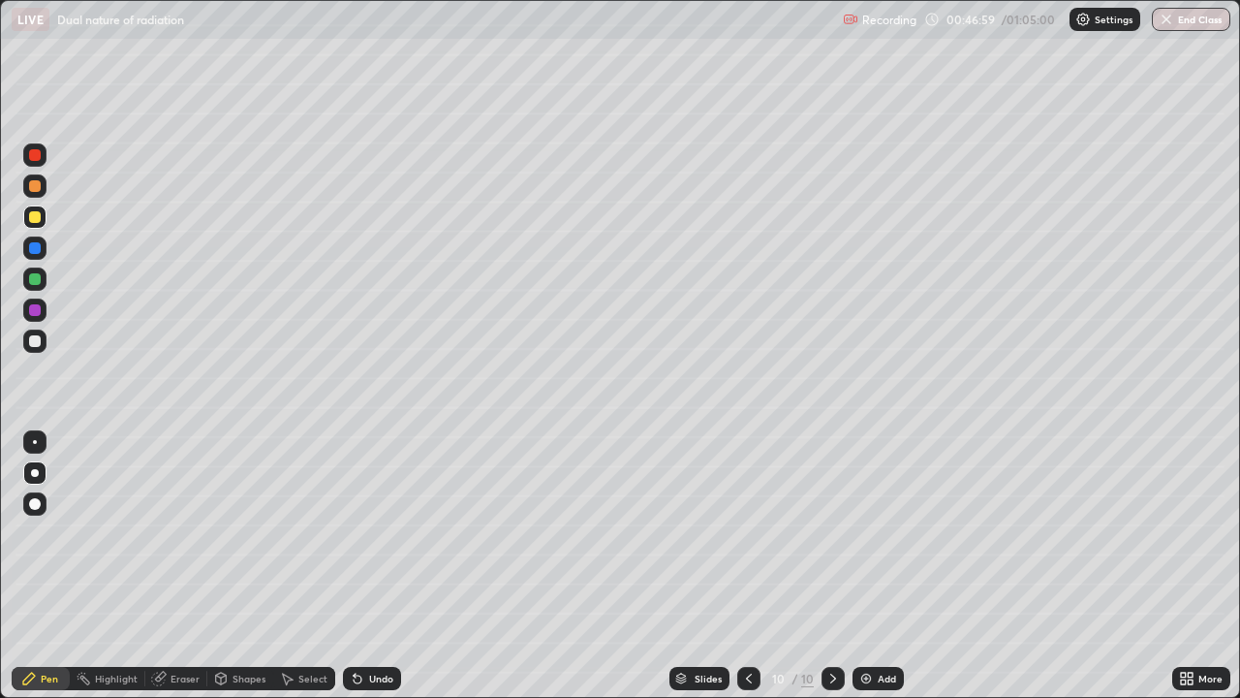
click at [876, 566] on div "Add" at bounding box center [878, 678] width 51 height 23
click at [364, 566] on div "Undo" at bounding box center [372, 678] width 58 height 23
click at [369, 566] on div "Undo" at bounding box center [381, 678] width 24 height 10
click at [363, 566] on div "Undo" at bounding box center [372, 678] width 58 height 23
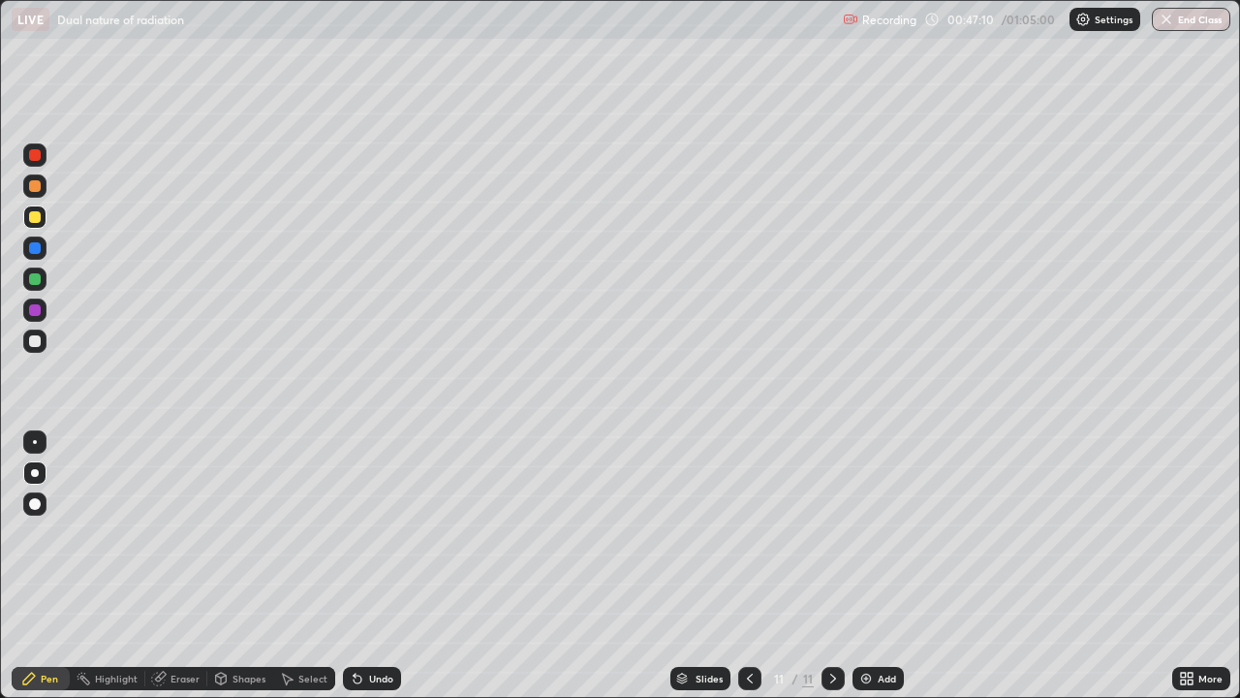
click at [361, 566] on icon at bounding box center [358, 678] width 16 height 16
click at [44, 348] on div at bounding box center [34, 340] width 23 height 23
click at [369, 566] on div "Undo" at bounding box center [381, 678] width 24 height 10
click at [377, 566] on div "Undo" at bounding box center [381, 678] width 24 height 10
click at [384, 566] on div "Undo" at bounding box center [381, 678] width 24 height 10
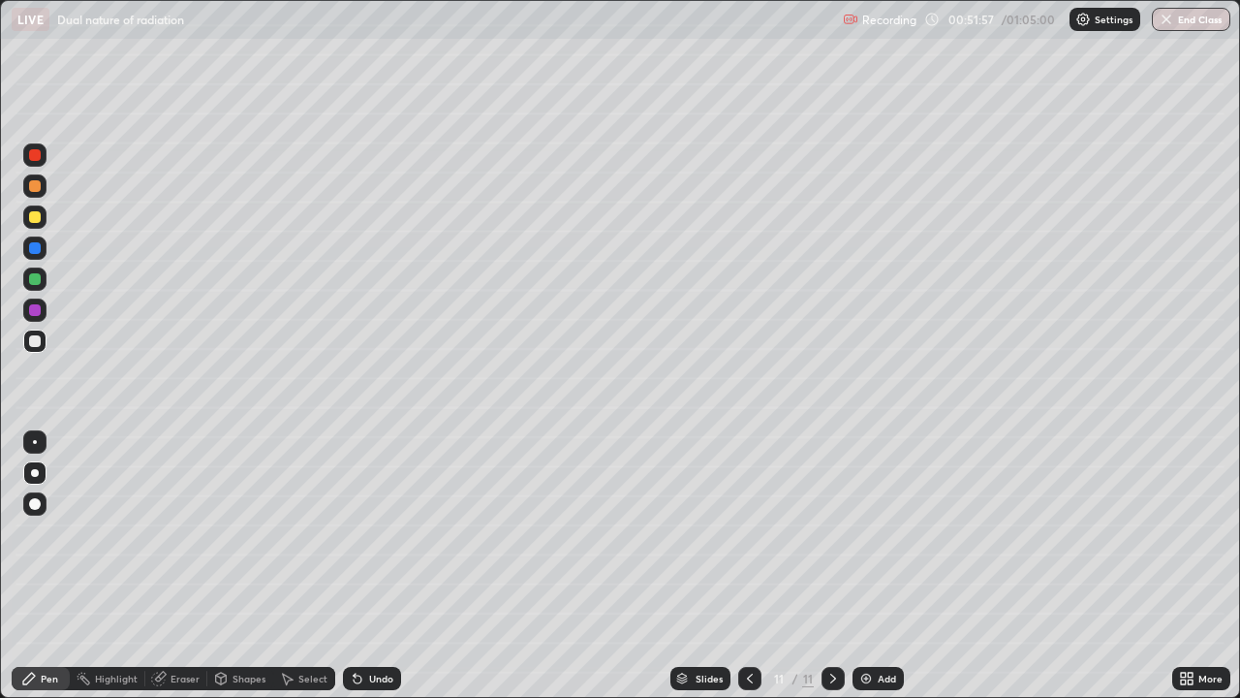
click at [369, 566] on div "Undo" at bounding box center [381, 678] width 24 height 10
click at [176, 566] on div "Eraser" at bounding box center [185, 678] width 29 height 10
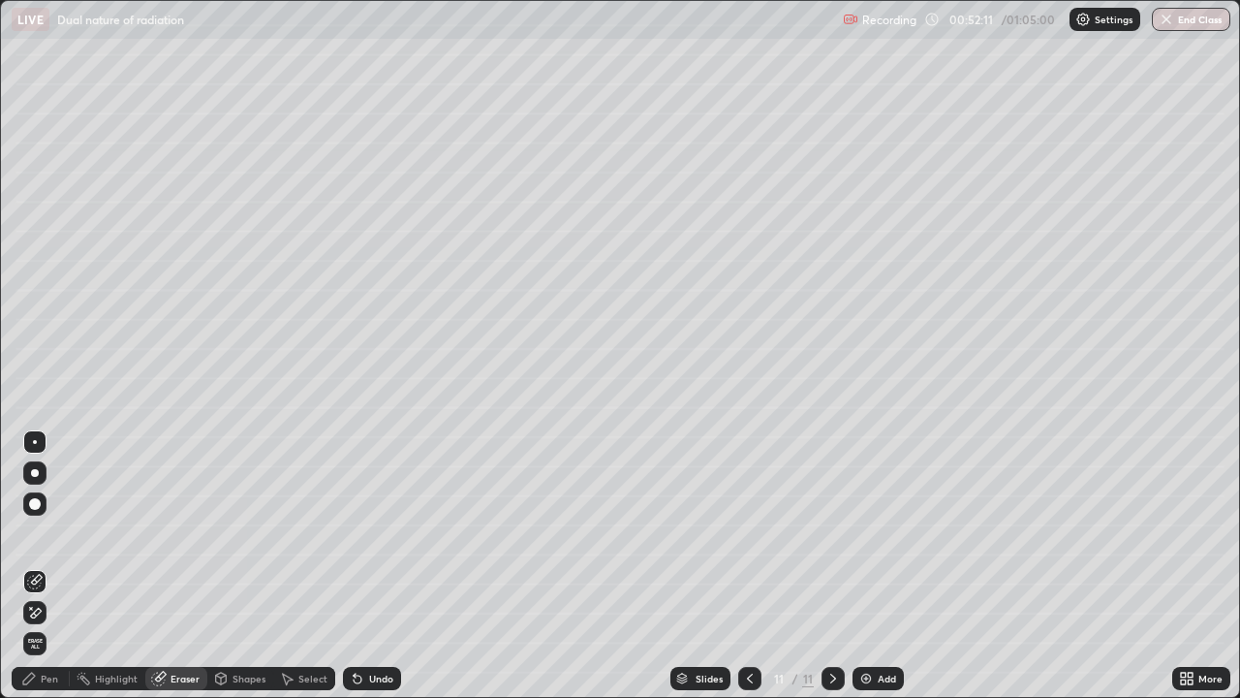
click at [57, 566] on div "Pen" at bounding box center [49, 678] width 17 height 10
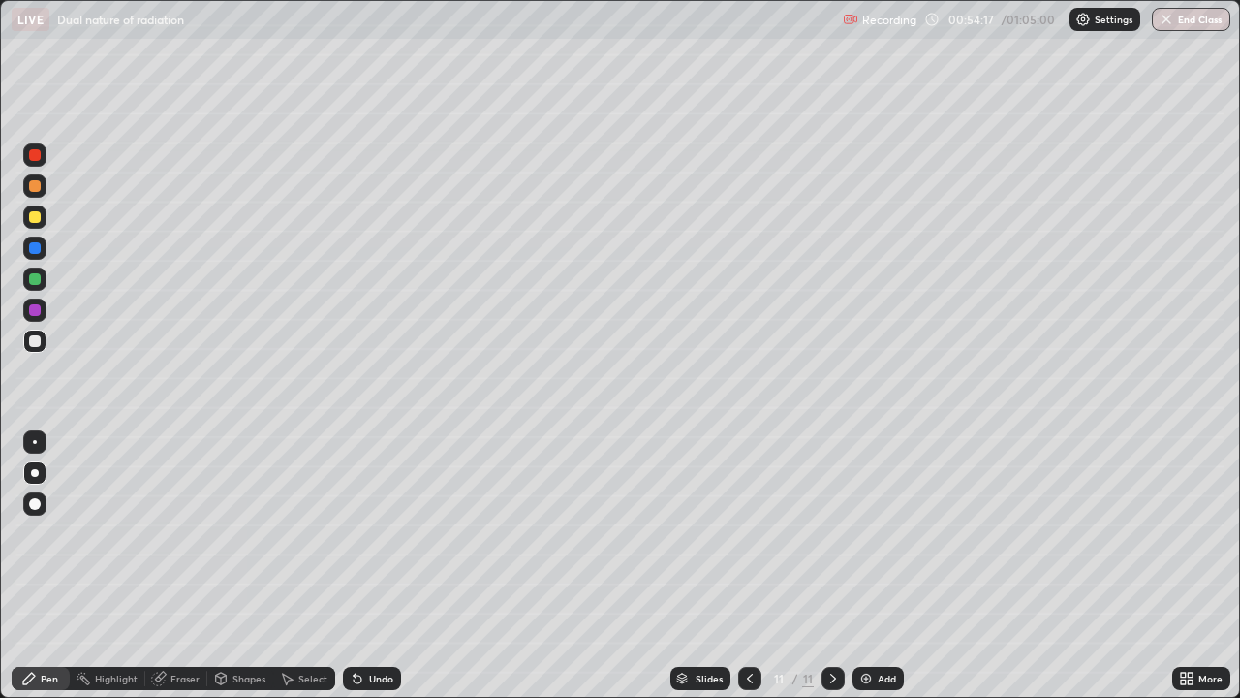
click at [373, 566] on div "Undo" at bounding box center [381, 678] width 24 height 10
click at [864, 566] on img at bounding box center [866, 678] width 16 height 16
click at [355, 566] on icon at bounding box center [358, 679] width 8 height 8
click at [366, 566] on div "Undo" at bounding box center [372, 678] width 58 height 23
click at [373, 566] on div "Undo" at bounding box center [372, 678] width 58 height 23
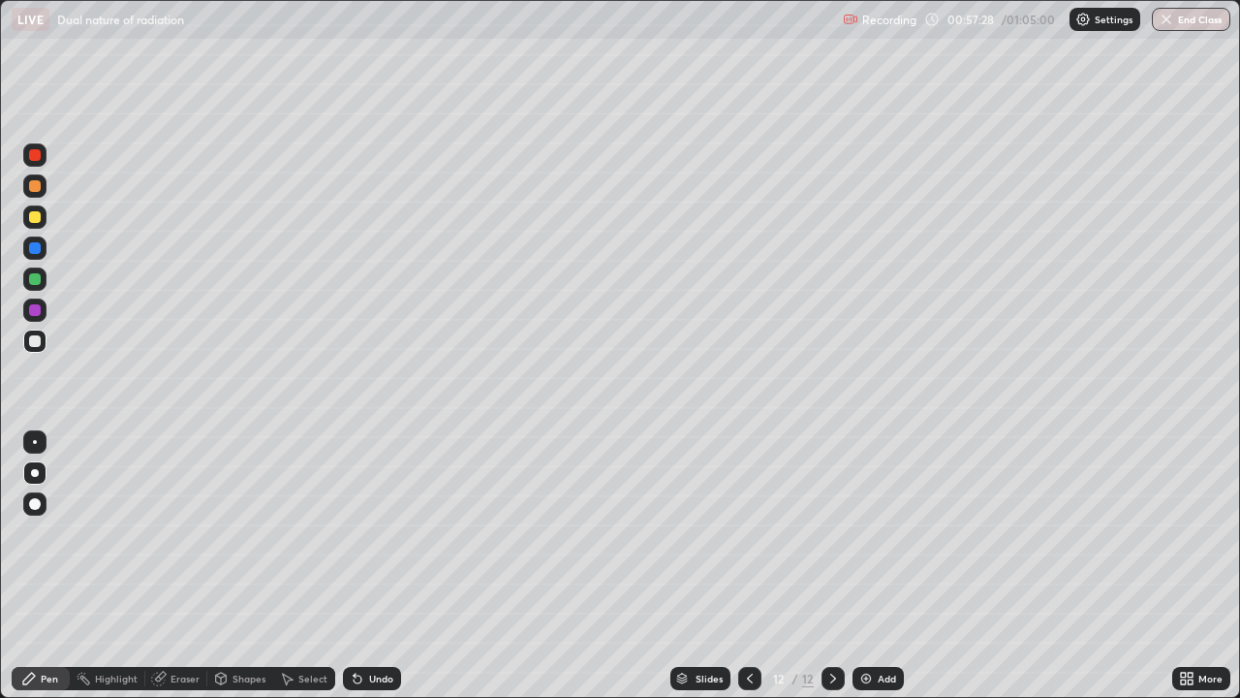
click at [377, 566] on div "Undo" at bounding box center [381, 678] width 24 height 10
click at [860, 566] on img at bounding box center [866, 678] width 16 height 16
click at [39, 222] on div at bounding box center [34, 216] width 23 height 23
click at [35, 311] on div at bounding box center [35, 310] width 12 height 12
click at [36, 280] on div at bounding box center [35, 279] width 12 height 12
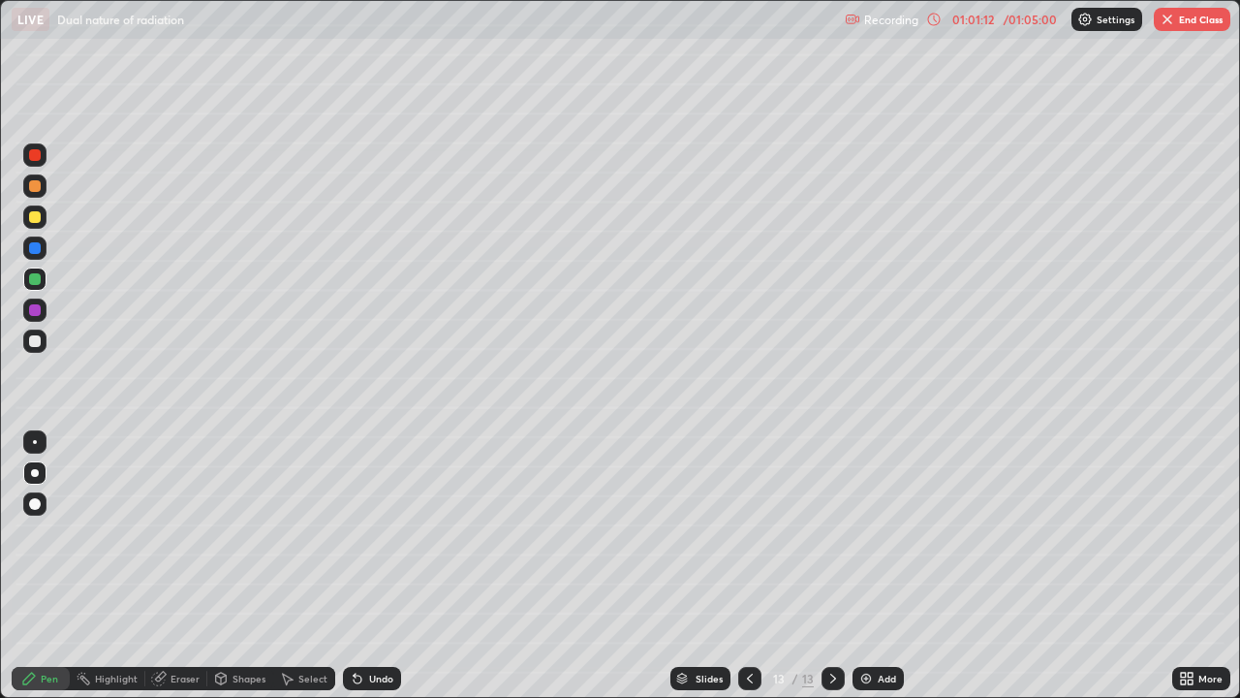
click at [242, 566] on div "Shapes" at bounding box center [249, 678] width 33 height 10
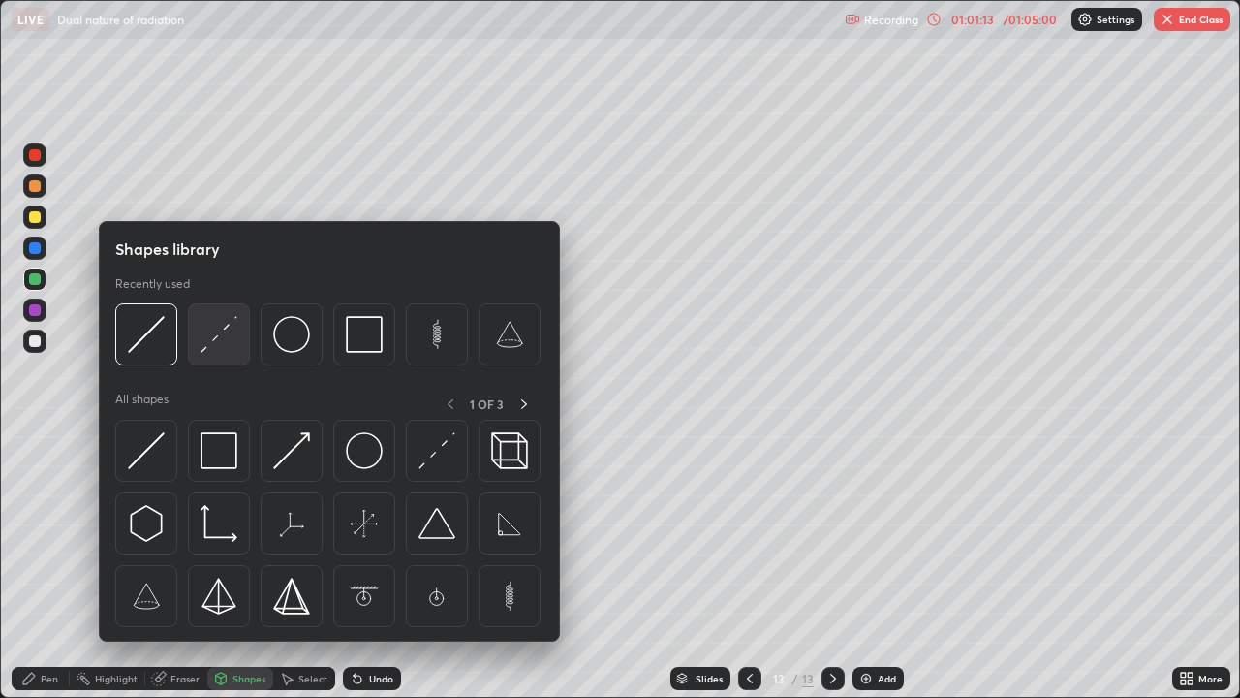
click at [225, 340] on img at bounding box center [219, 334] width 37 height 37
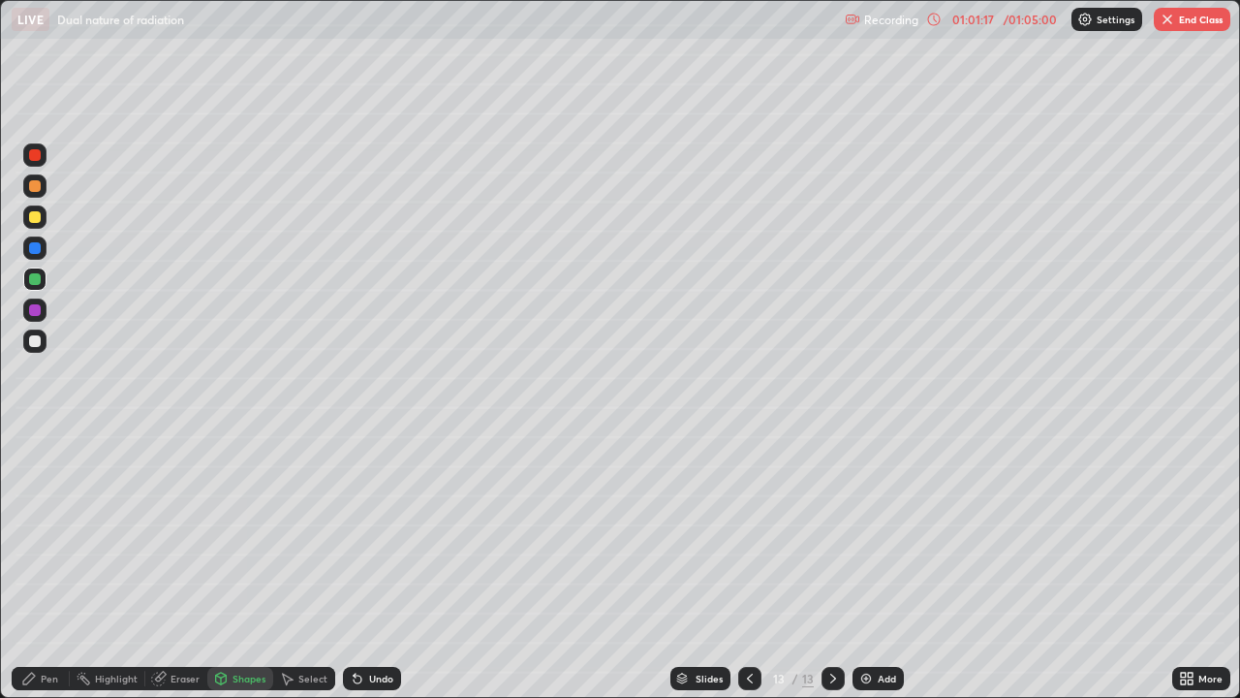
click at [39, 566] on div "Pen" at bounding box center [41, 678] width 58 height 23
click at [36, 341] on div at bounding box center [35, 341] width 12 height 12
click at [182, 566] on div "Eraser" at bounding box center [185, 678] width 29 height 10
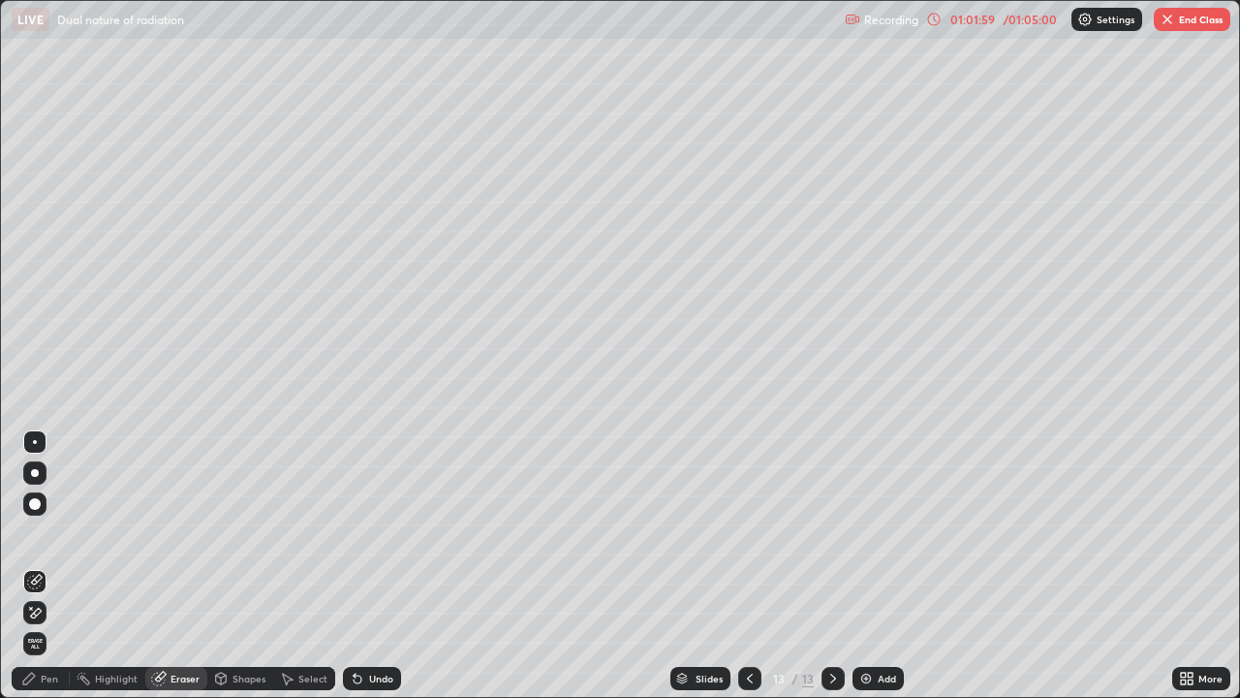
click at [48, 566] on div "Pen" at bounding box center [49, 678] width 17 height 10
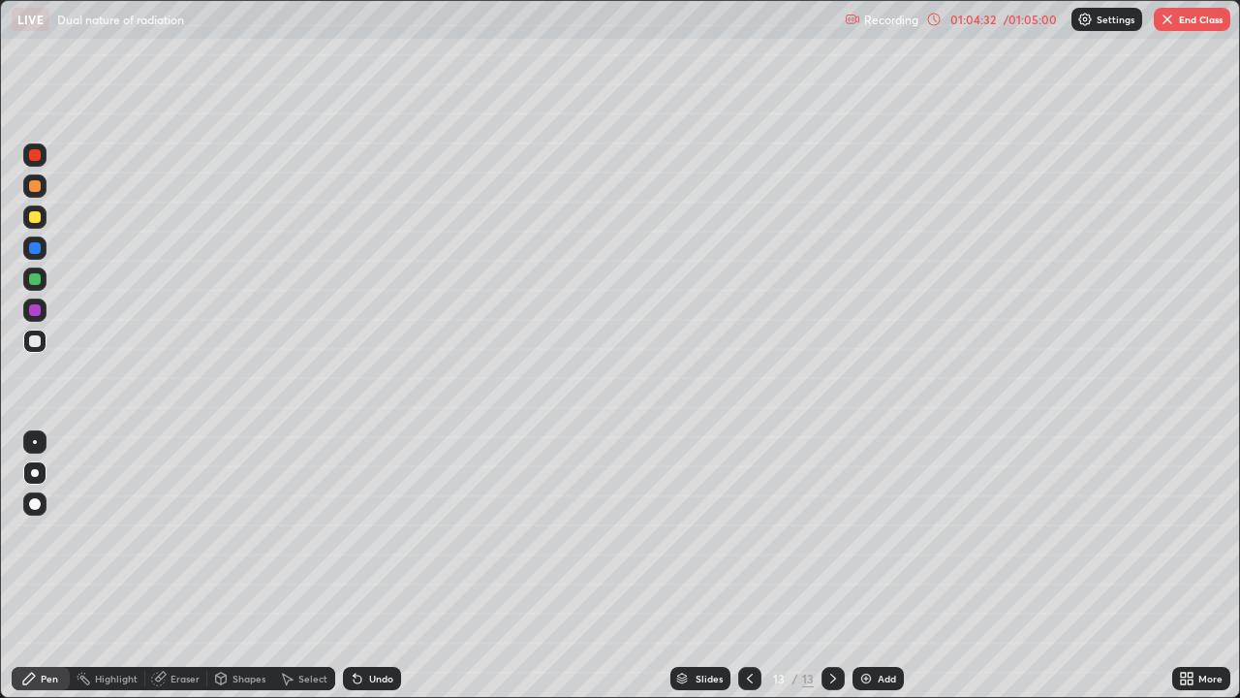
click at [1178, 23] on button "End Class" at bounding box center [1192, 19] width 77 height 23
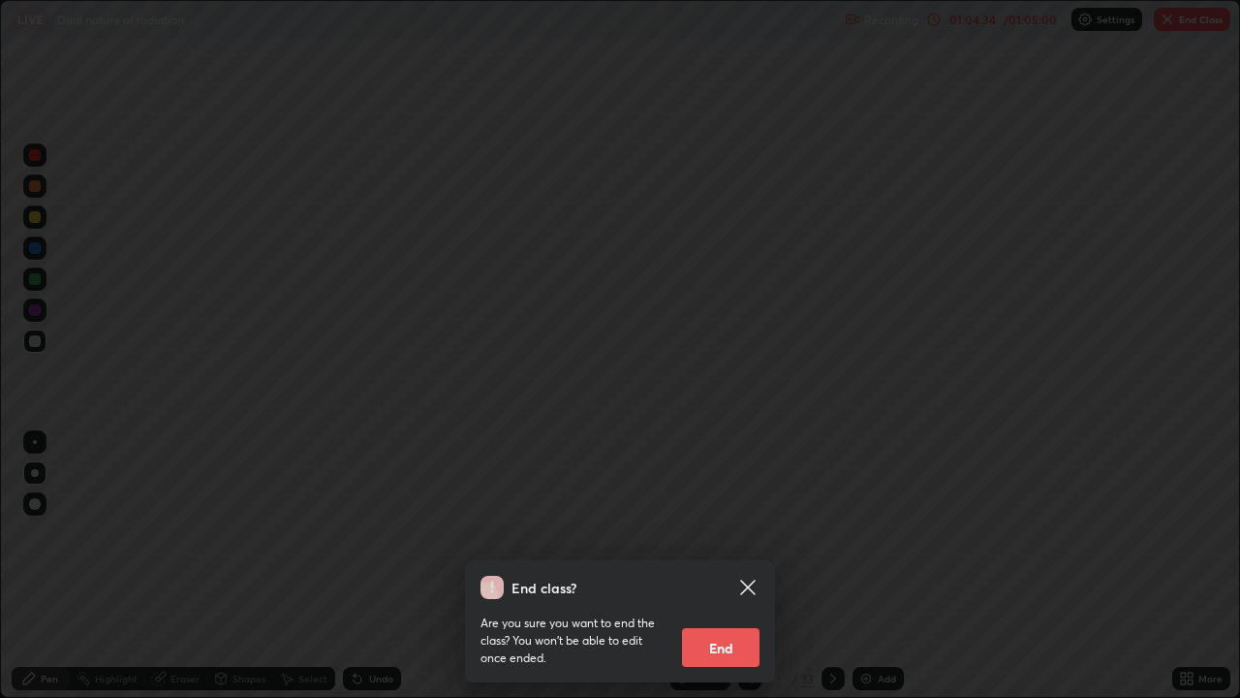
click at [722, 566] on button "End" at bounding box center [721, 647] width 78 height 39
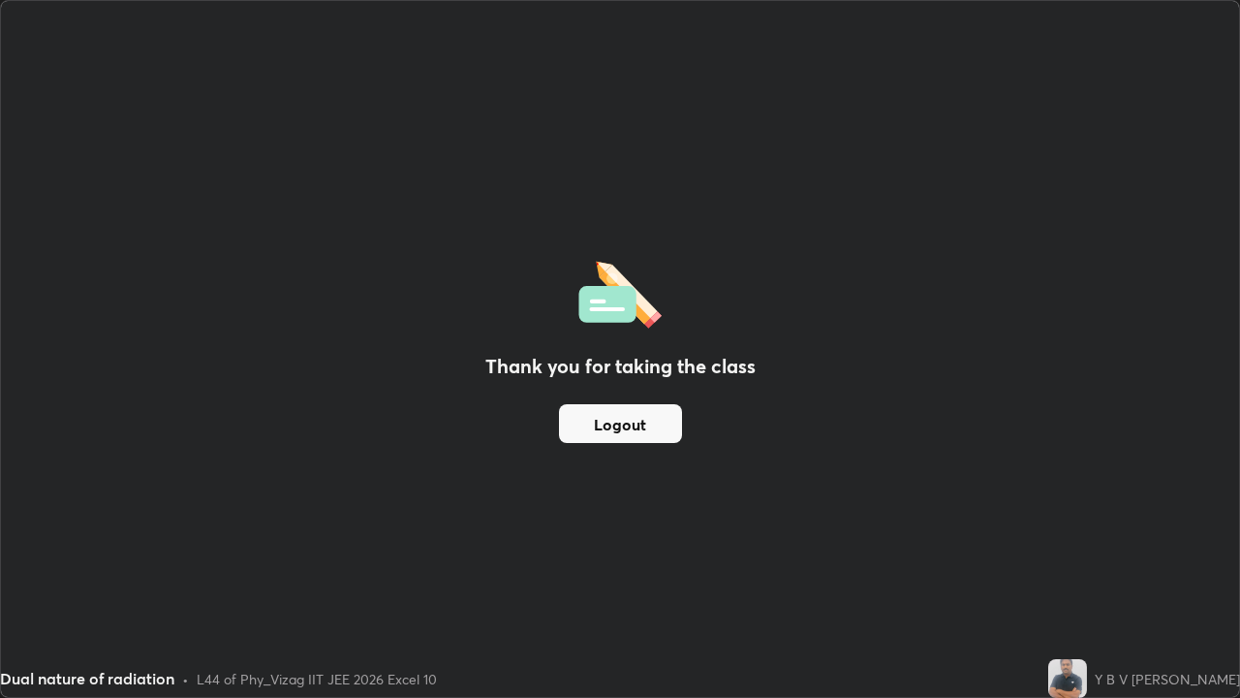
click at [653, 418] on button "Logout" at bounding box center [620, 423] width 123 height 39
